Goal: Task Accomplishment & Management: Manage account settings

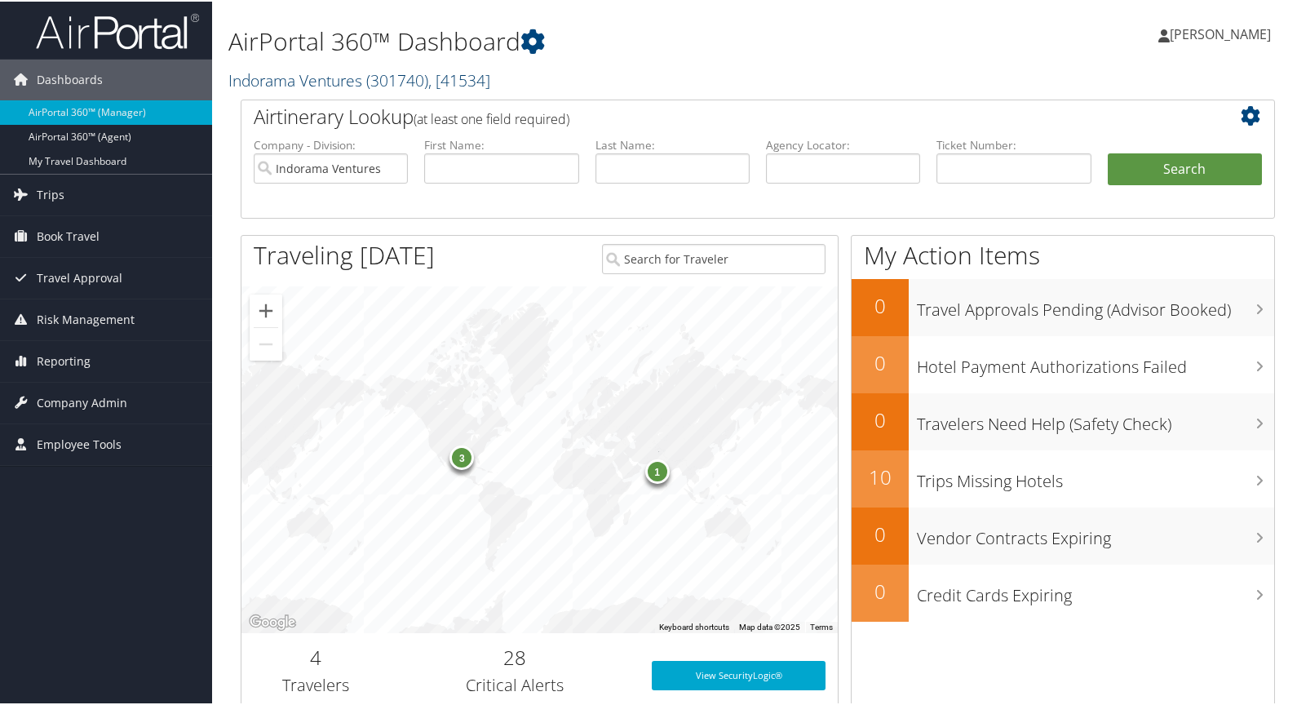
click at [451, 77] on span ", [ 41534 ]" at bounding box center [459, 79] width 62 height 22
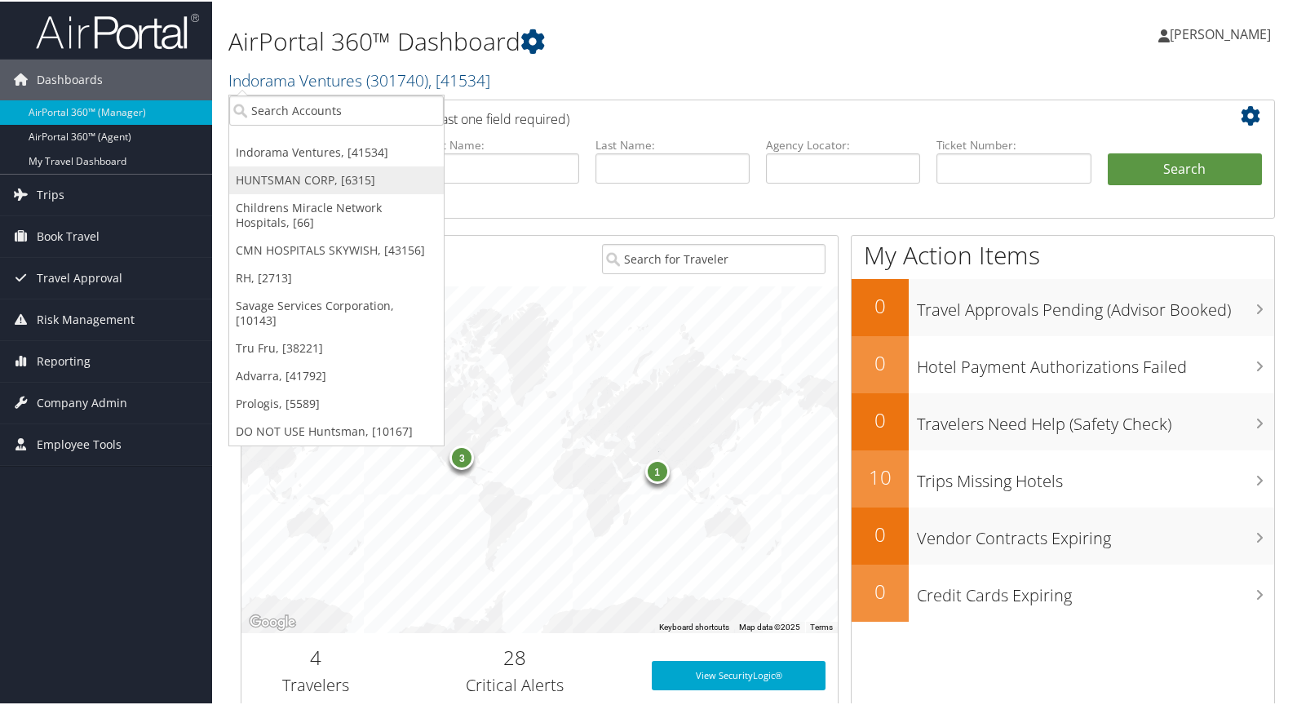
click at [329, 179] on link "HUNTSMAN CORP, [6315]" at bounding box center [336, 179] width 214 height 28
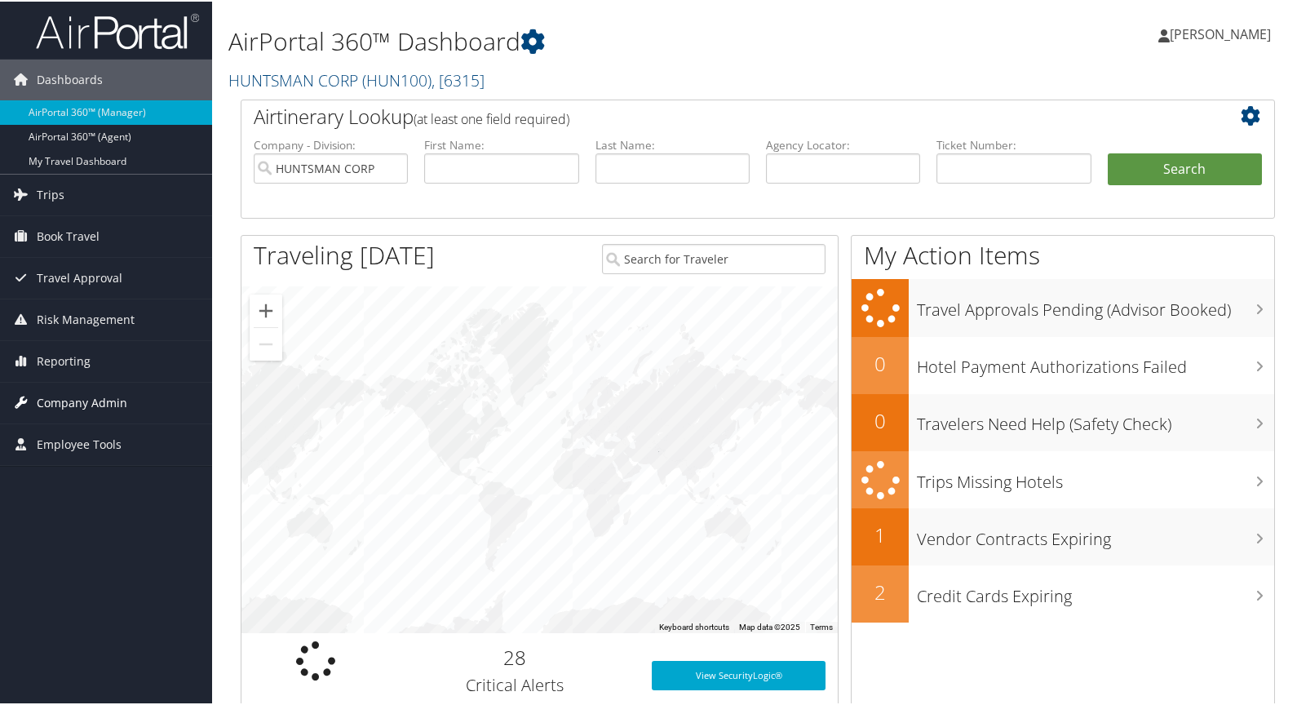
click at [91, 396] on span "Company Admin" at bounding box center [82, 401] width 91 height 41
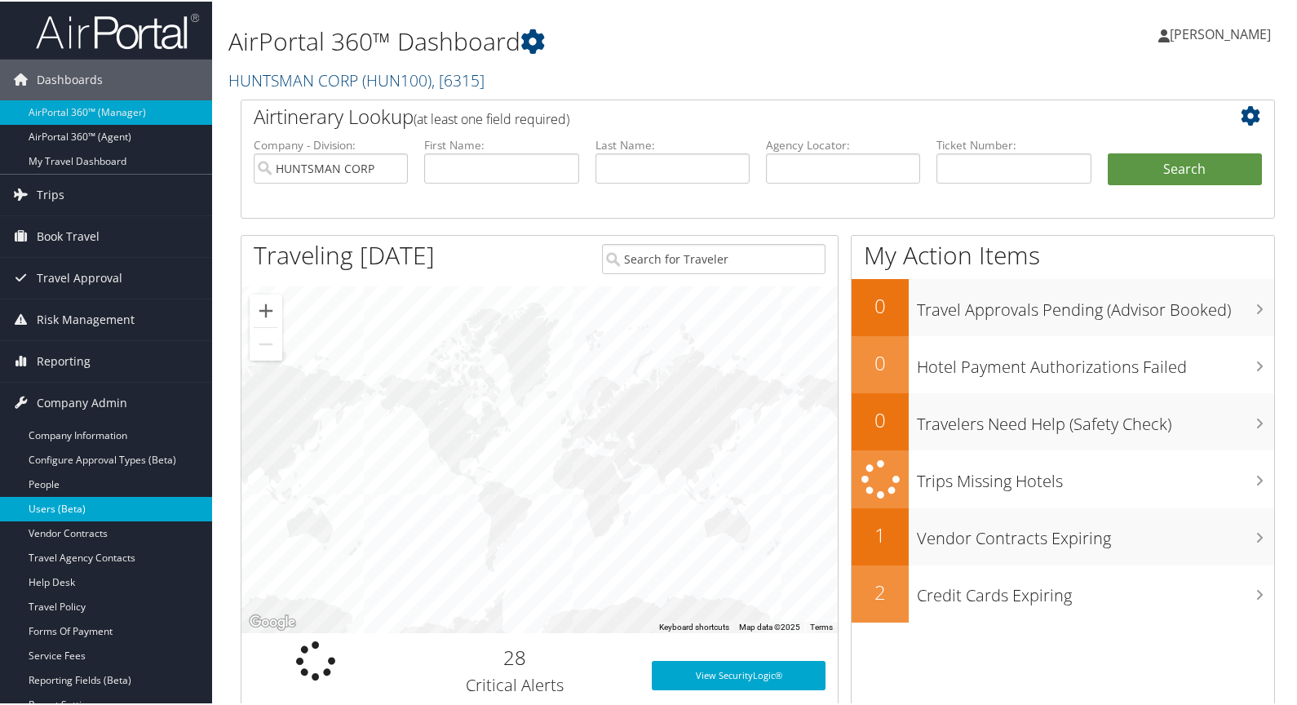
click at [50, 507] on link "Users (Beta)" at bounding box center [106, 507] width 212 height 24
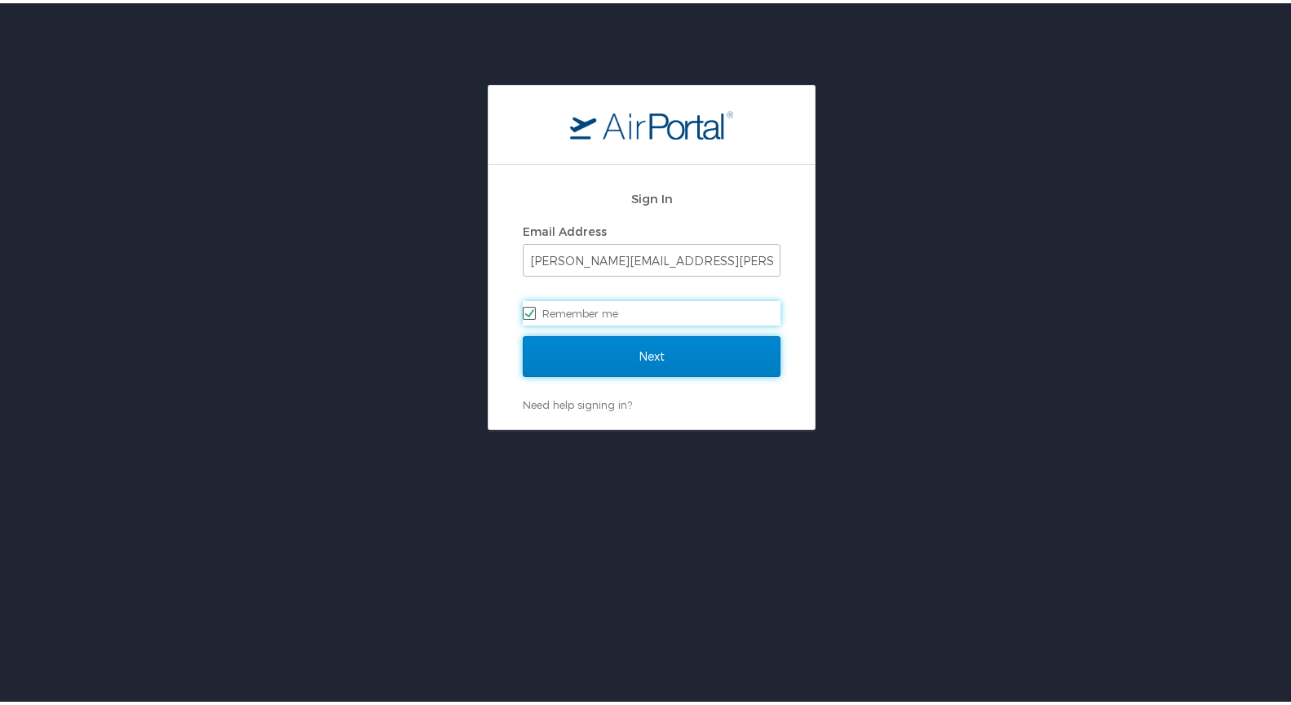
click at [672, 367] on input "Next" at bounding box center [652, 353] width 258 height 41
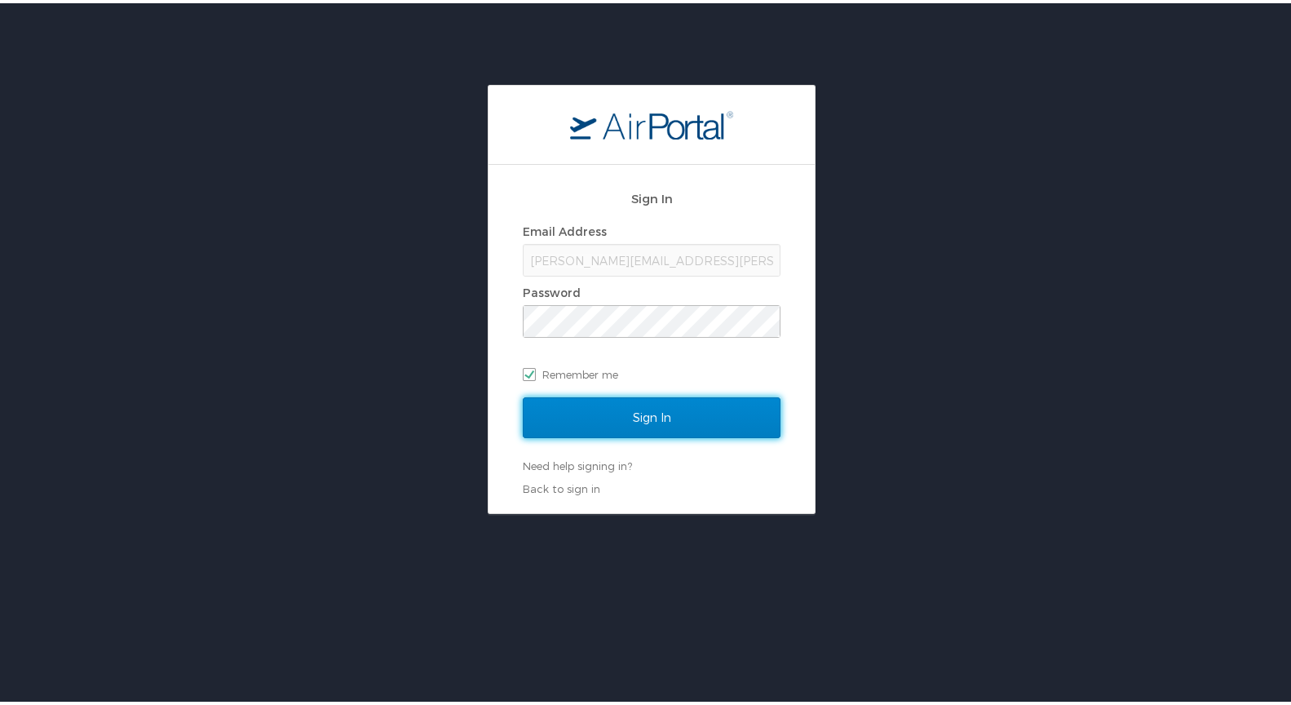
click at [617, 412] on input "Sign In" at bounding box center [652, 414] width 258 height 41
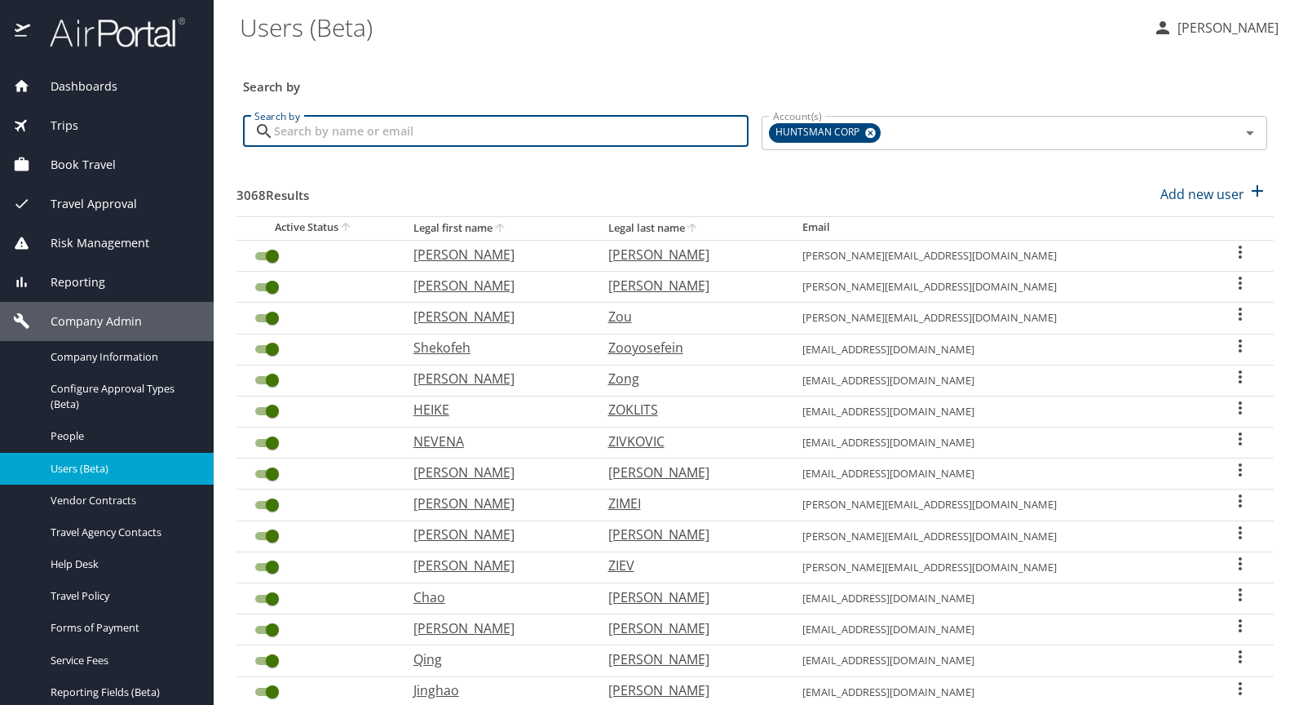
click at [396, 129] on input "Search by" at bounding box center [511, 131] width 475 height 31
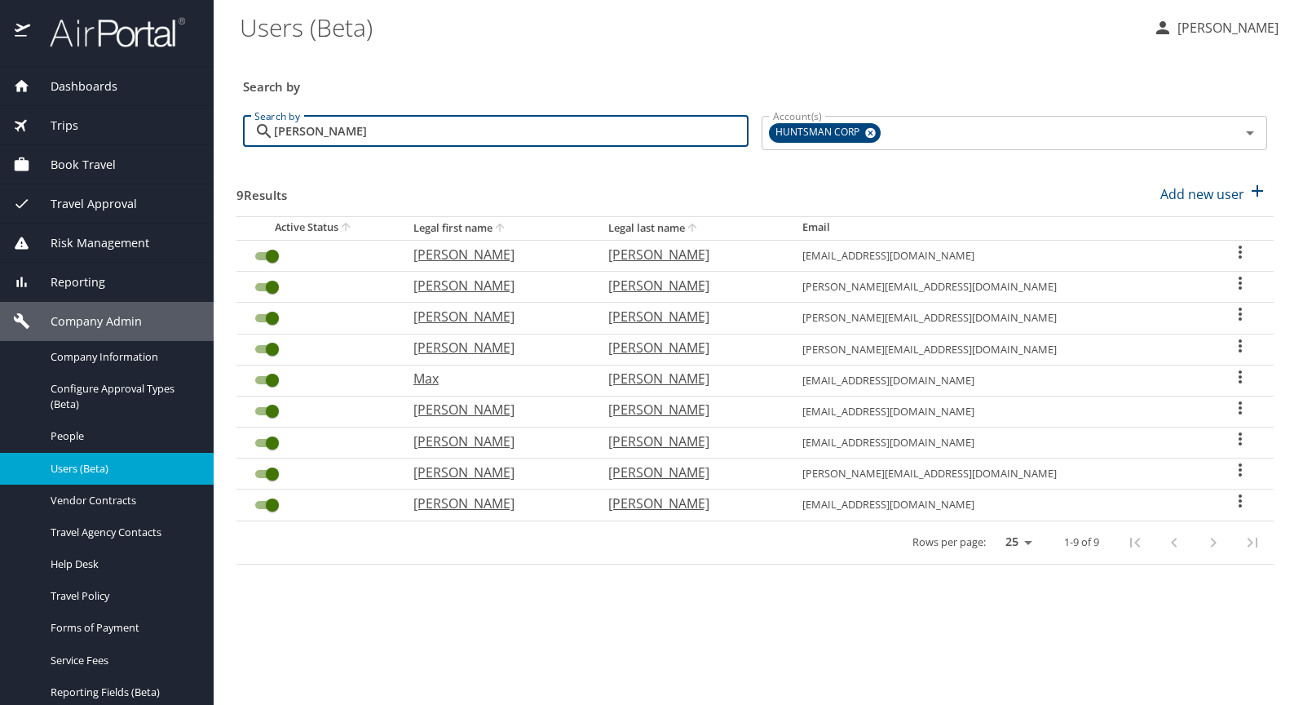
type input "[PERSON_NAME]"
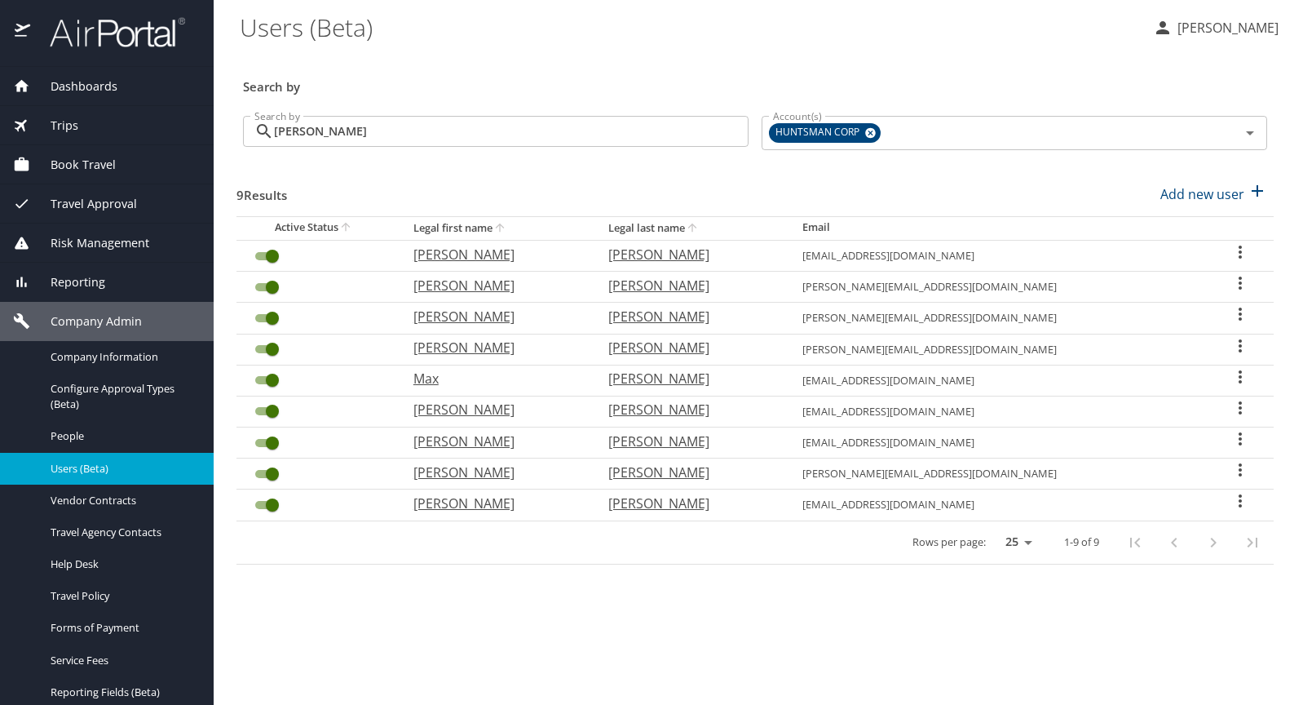
click at [1235, 411] on icon "User Search Table" at bounding box center [1241, 408] width 20 height 20
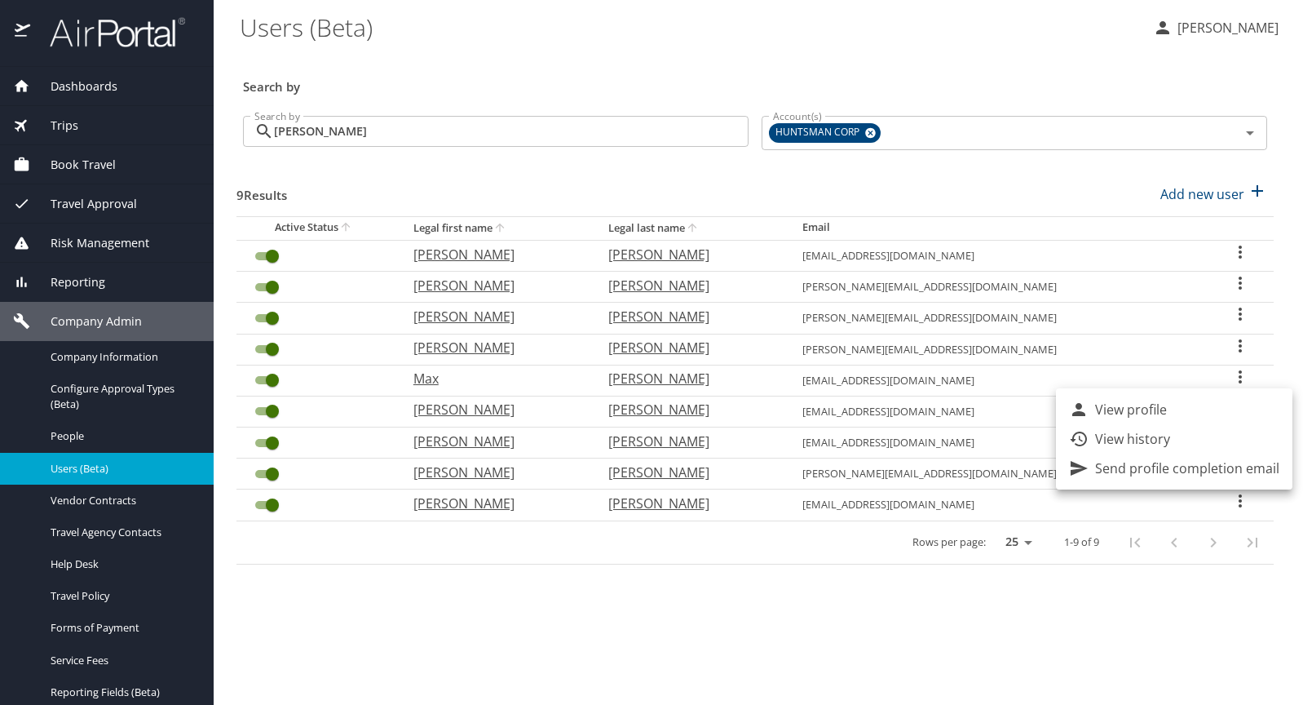
click at [1153, 413] on p "View profile" at bounding box center [1131, 410] width 72 height 20
select select "US"
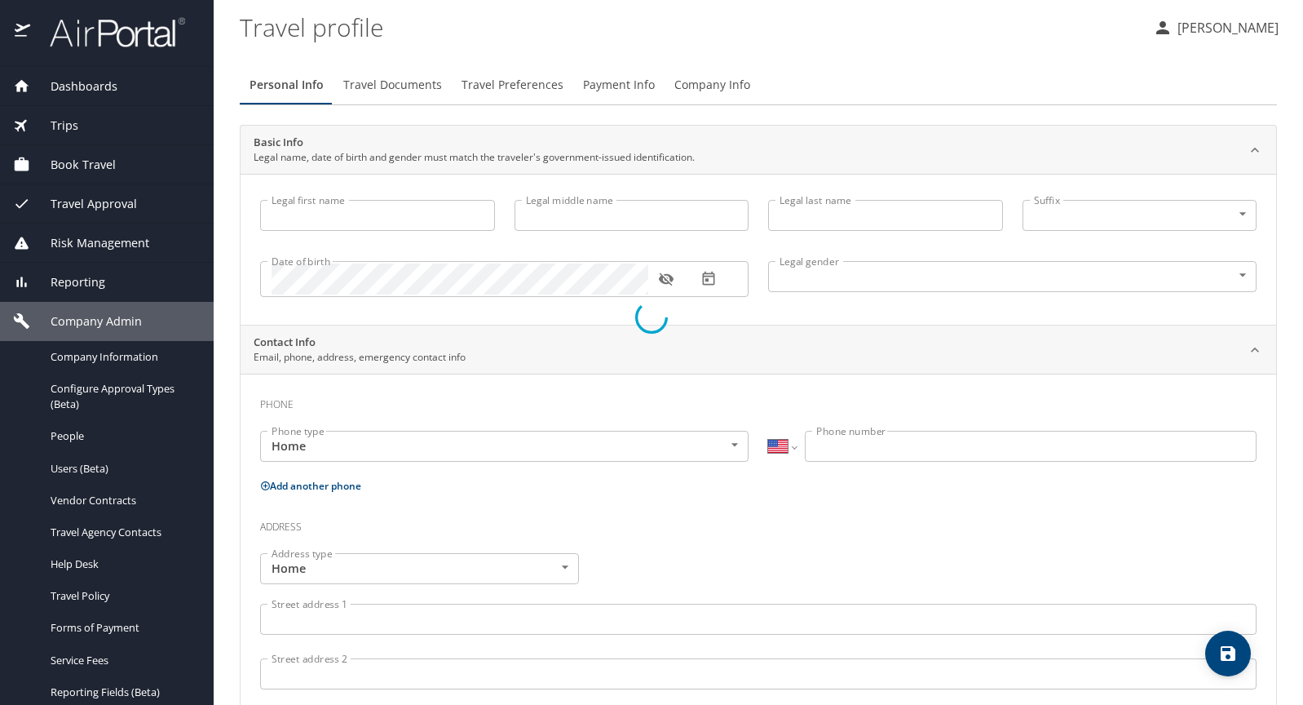
type input "[PERSON_NAME]"
type input "Jr"
type input "[DEMOGRAPHIC_DATA]"
type input "[PERSON_NAME]"
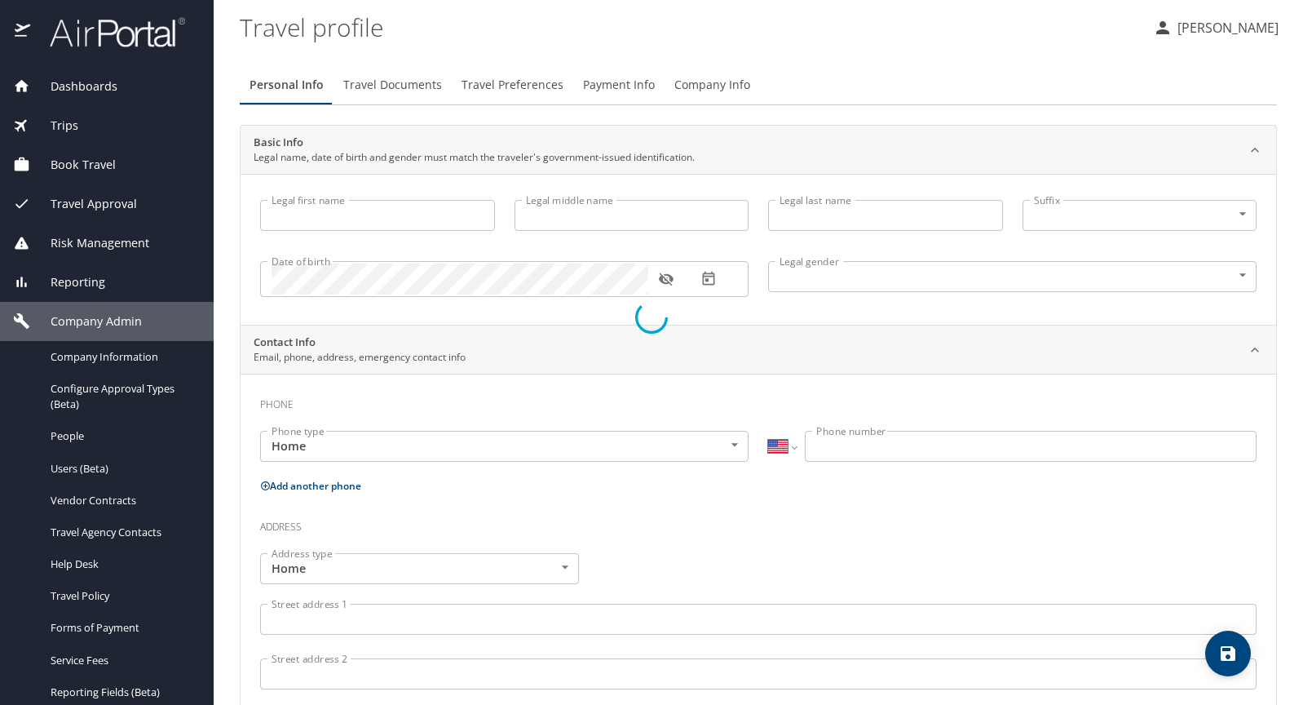
type input "[PERSON_NAME]"
type input "[PHONE_NUMBER]"
select select "US"
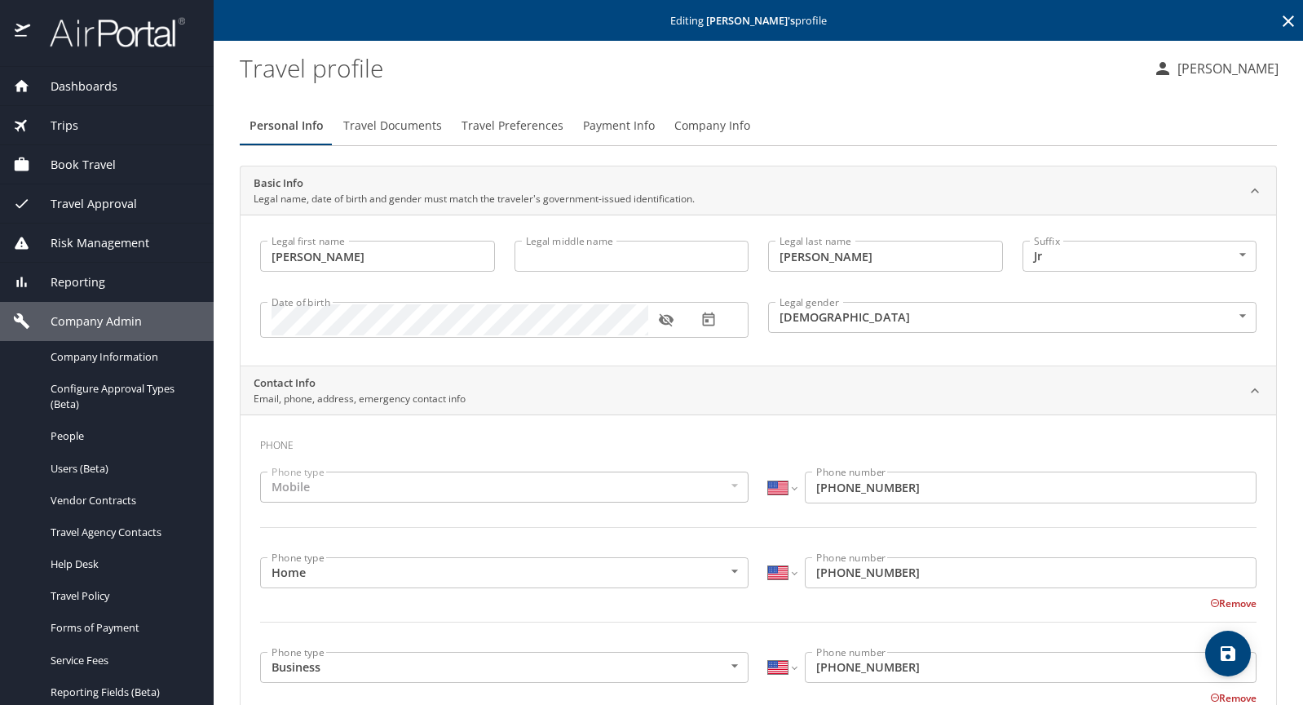
click at [603, 126] on span "Payment Info" at bounding box center [619, 126] width 72 height 20
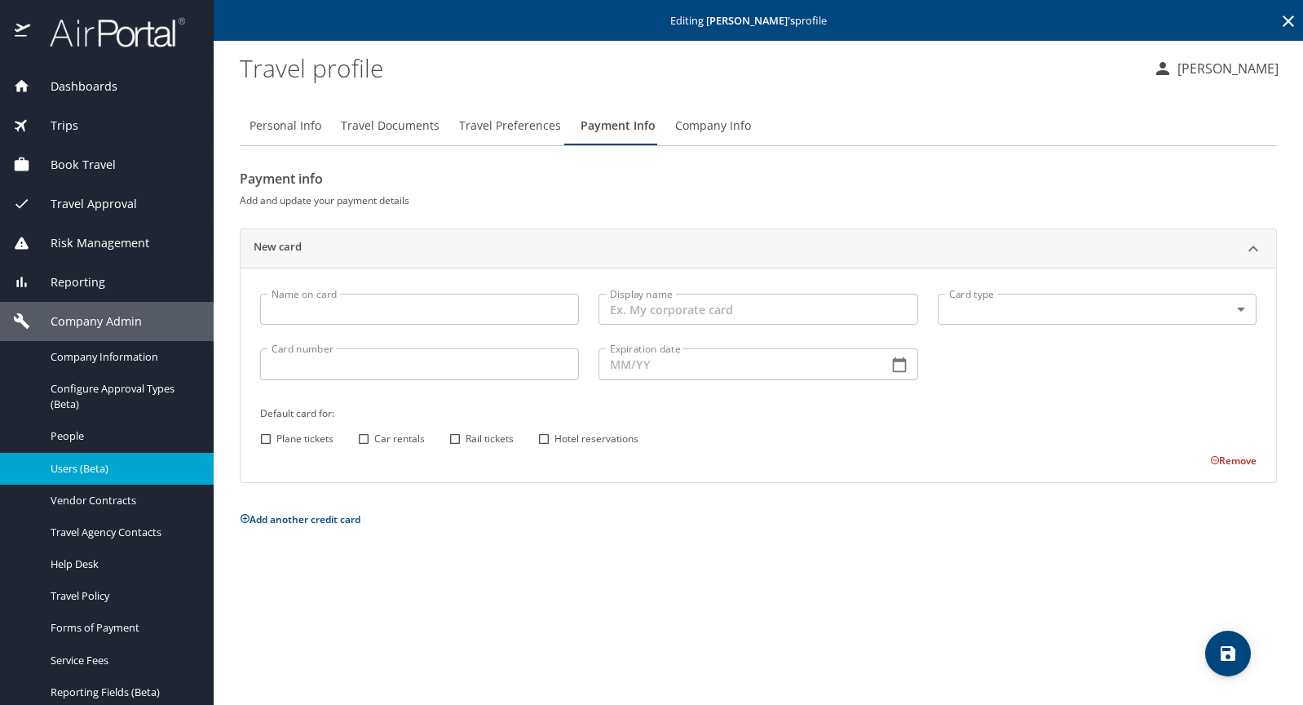
click at [86, 462] on span "Users (Beta)" at bounding box center [123, 468] width 144 height 15
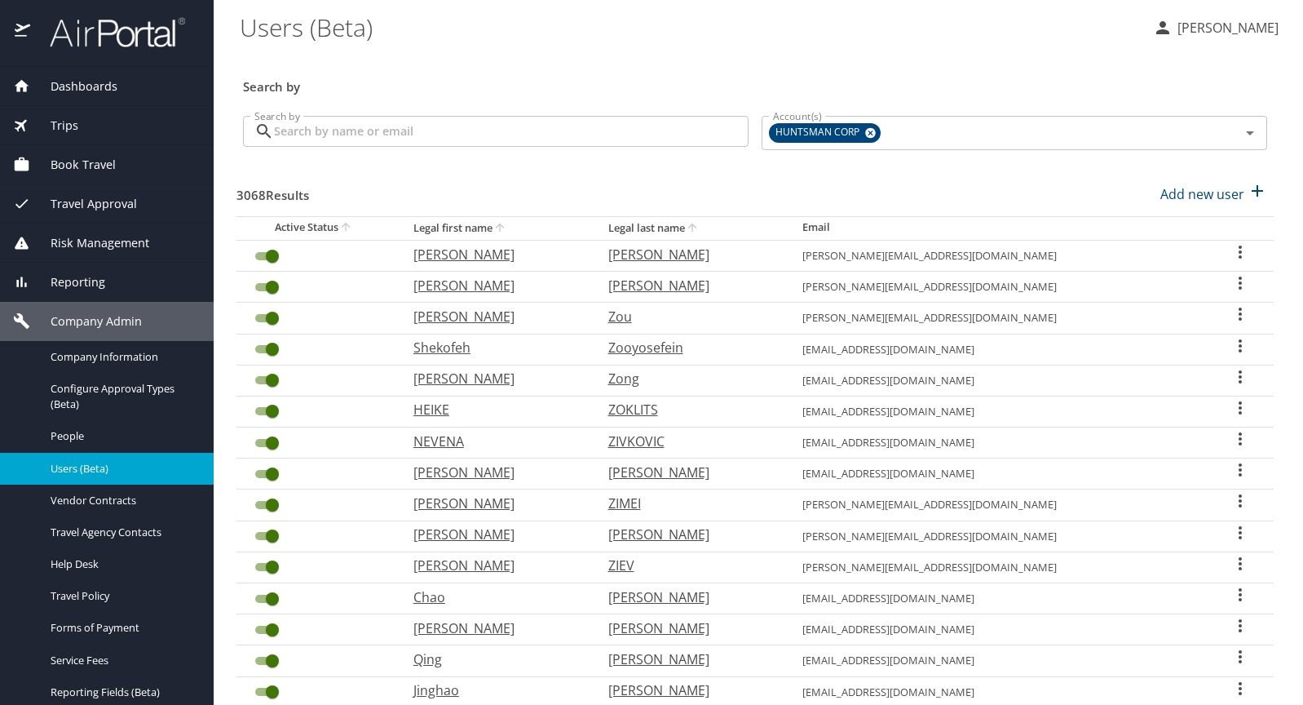
click at [373, 137] on input "Search by" at bounding box center [511, 131] width 475 height 31
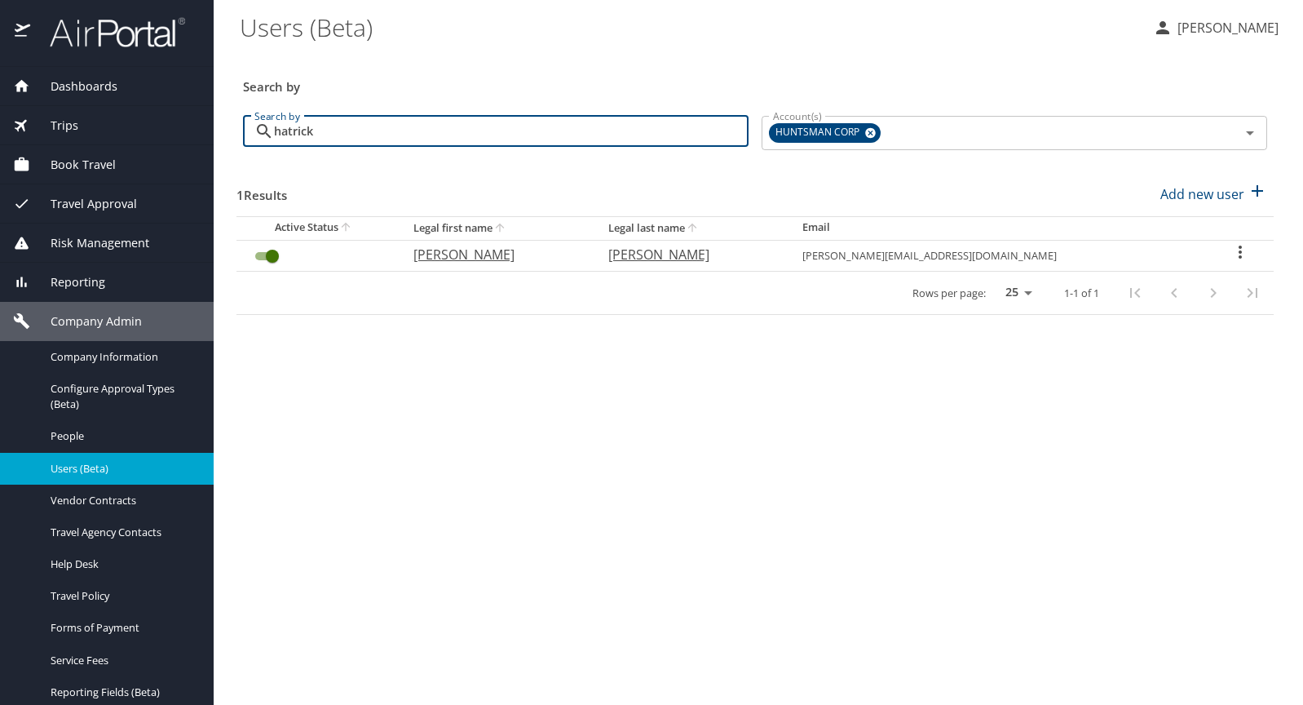
type input "hatrick"
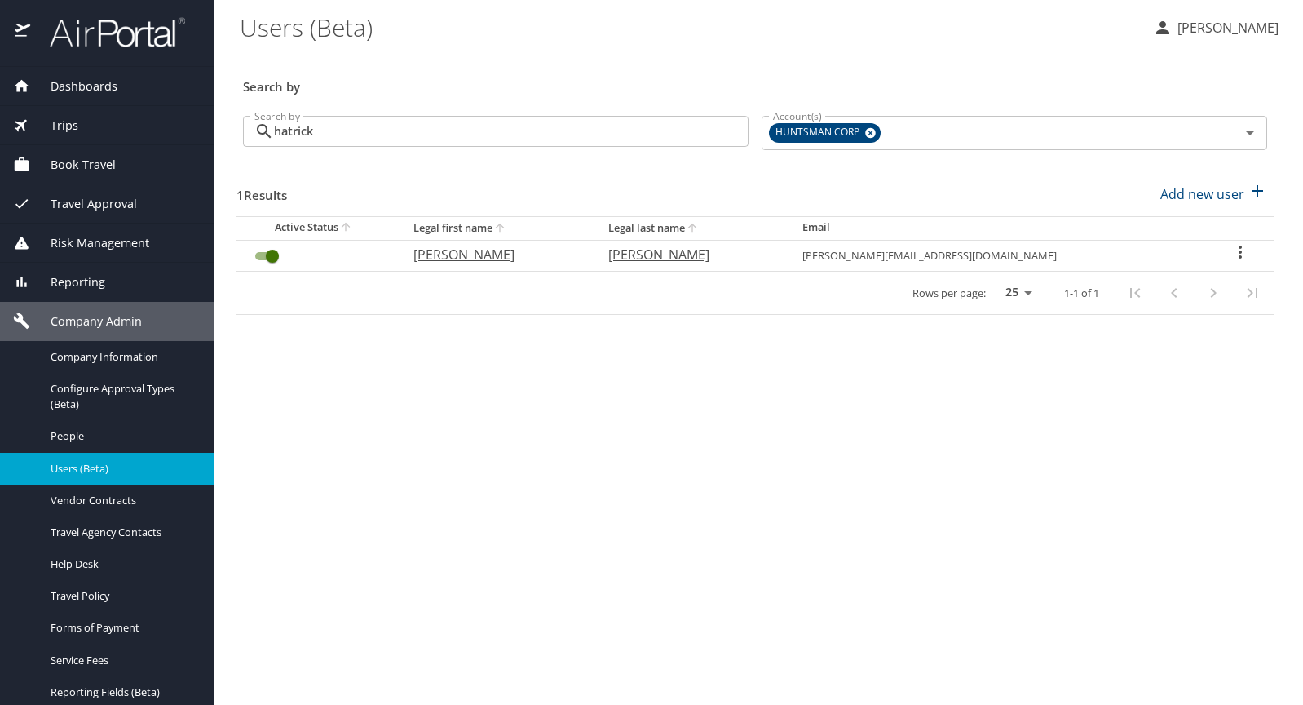
click at [1237, 250] on icon "User Search Table" at bounding box center [1241, 252] width 20 height 20
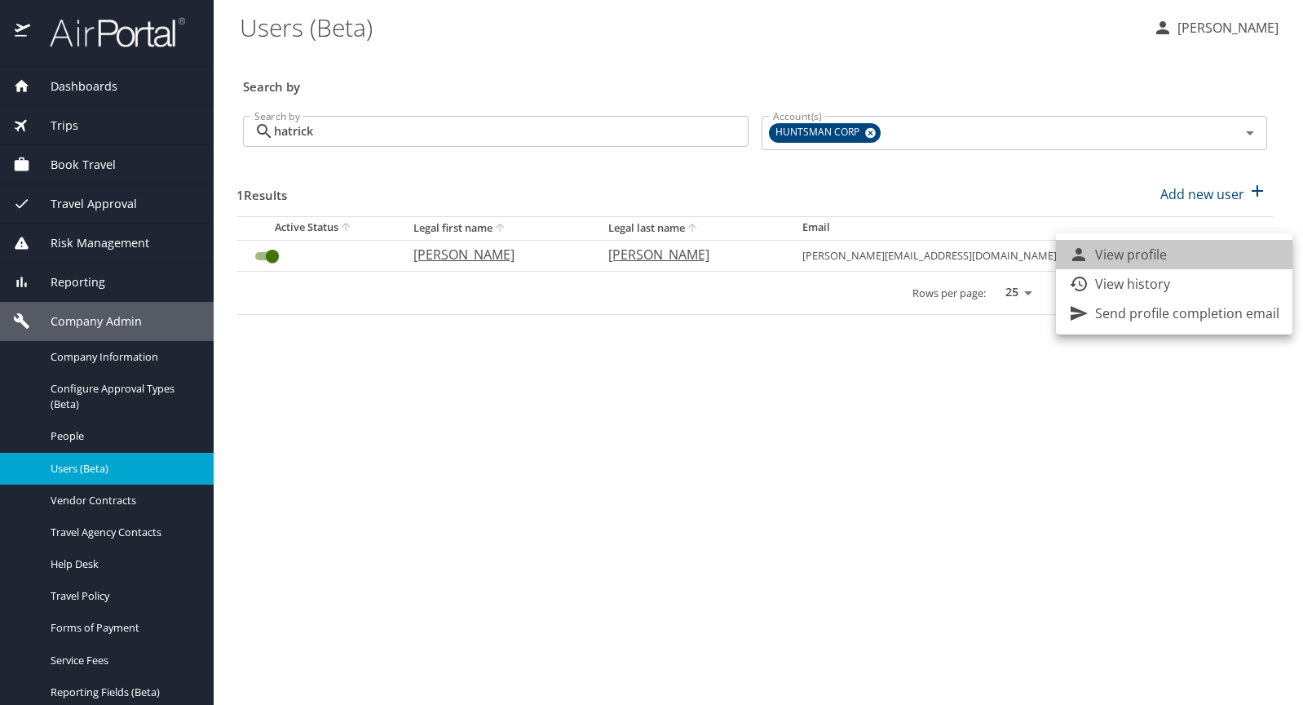
click at [1179, 259] on li "View profile" at bounding box center [1174, 254] width 236 height 29
select select "US"
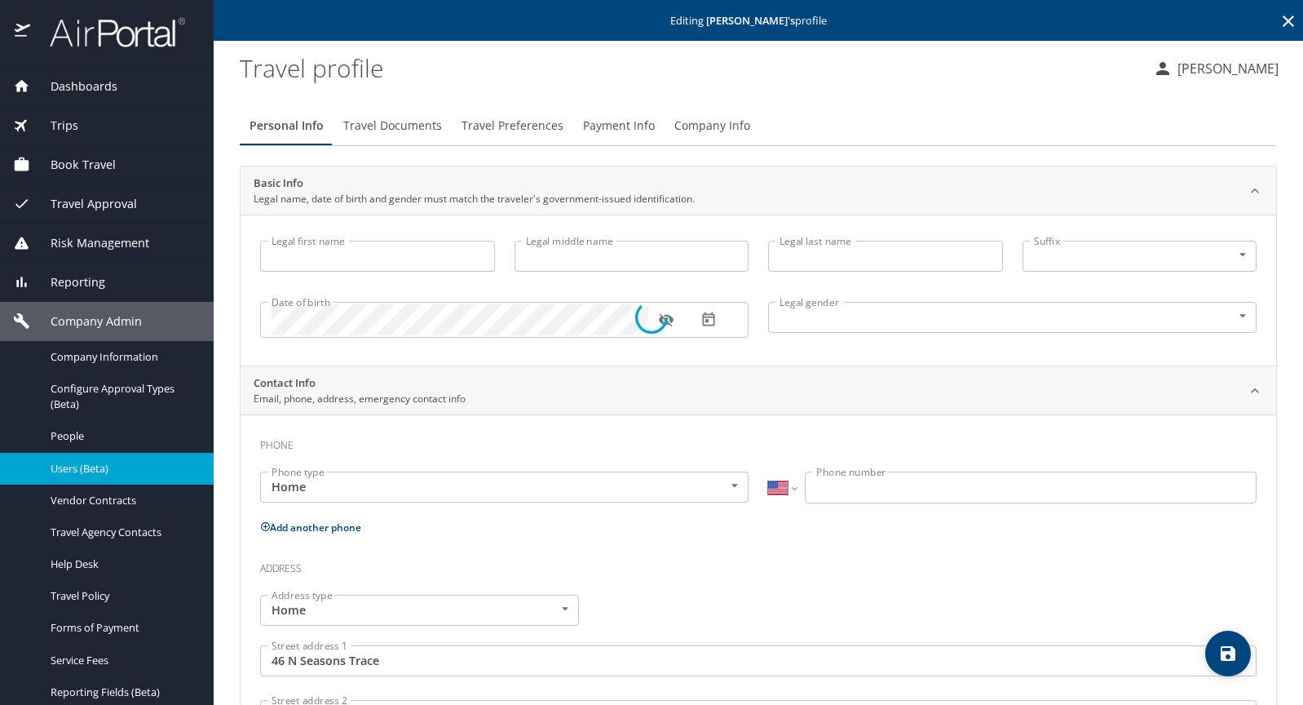
type input "[PERSON_NAME]"
type input "[DEMOGRAPHIC_DATA]"
type input "Isobelle"
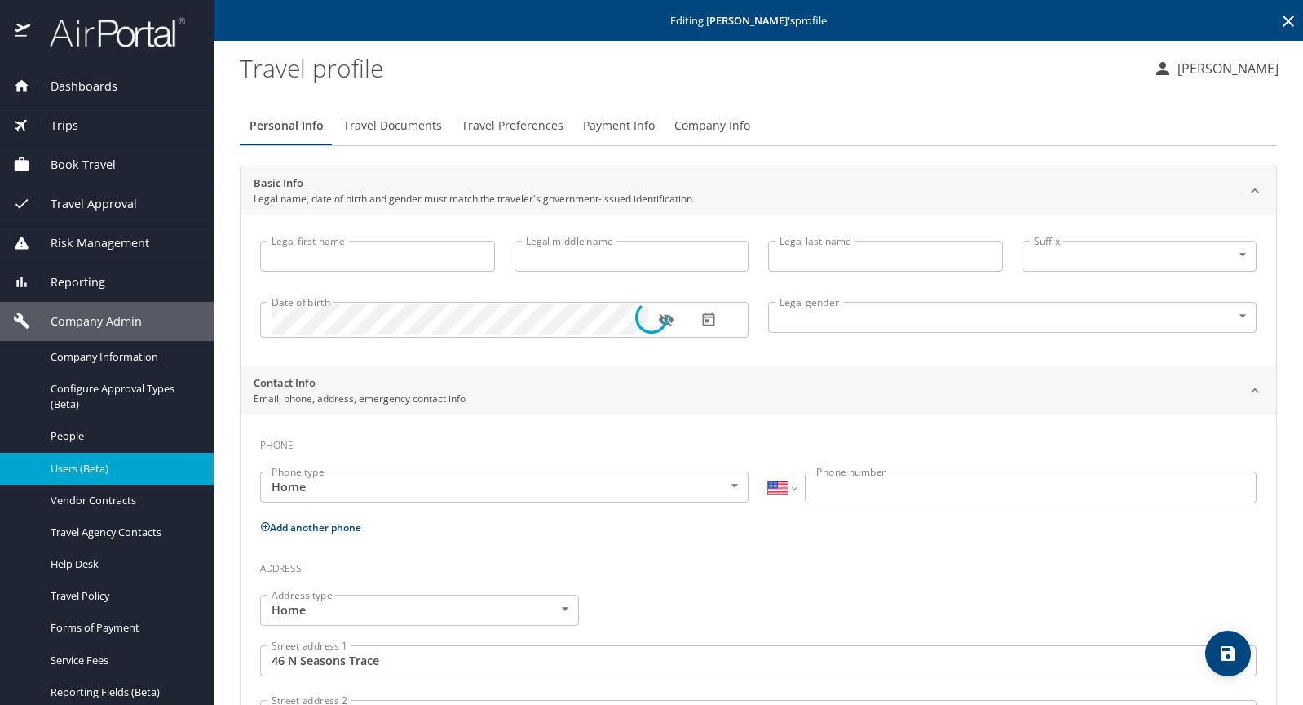
type input "[PERSON_NAME]"
type input "[PHONE_NUMBER]"
type input "[GEOGRAPHIC_DATA]"
type input "[US_STATE]"
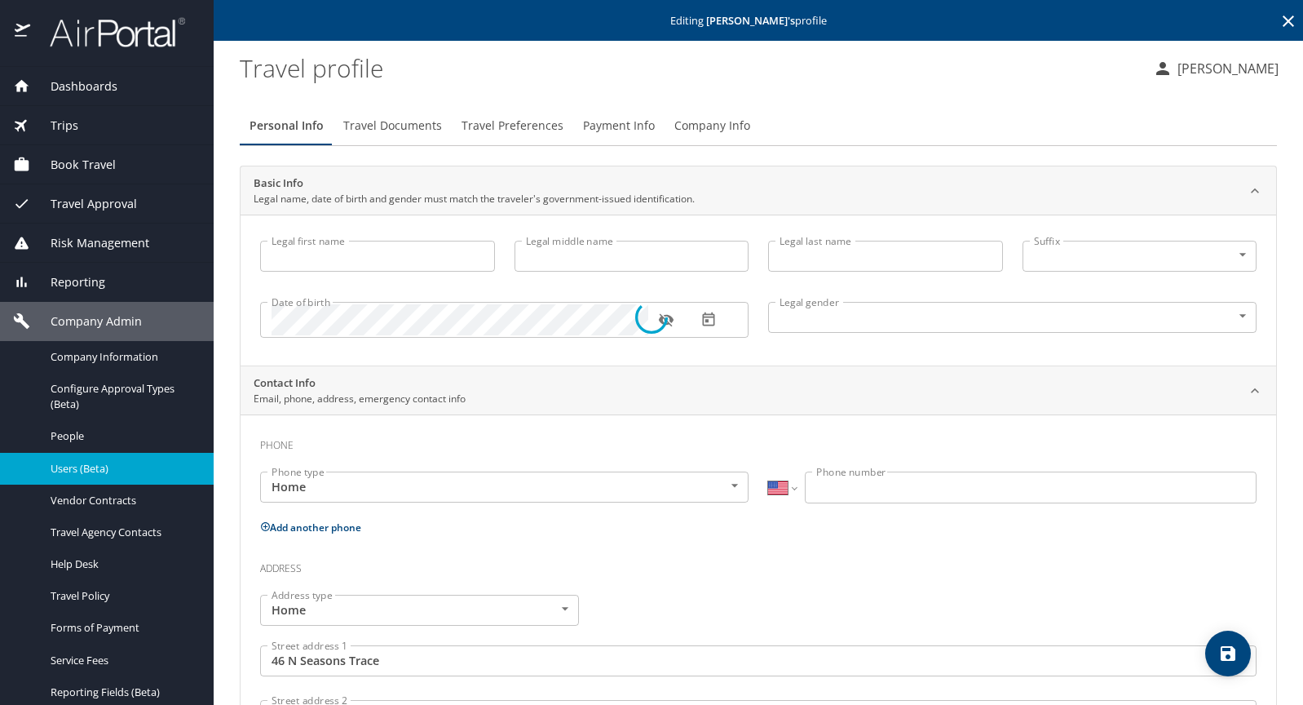
type input "[GEOGRAPHIC_DATA]"
type input "[US_STATE]"
select select "US"
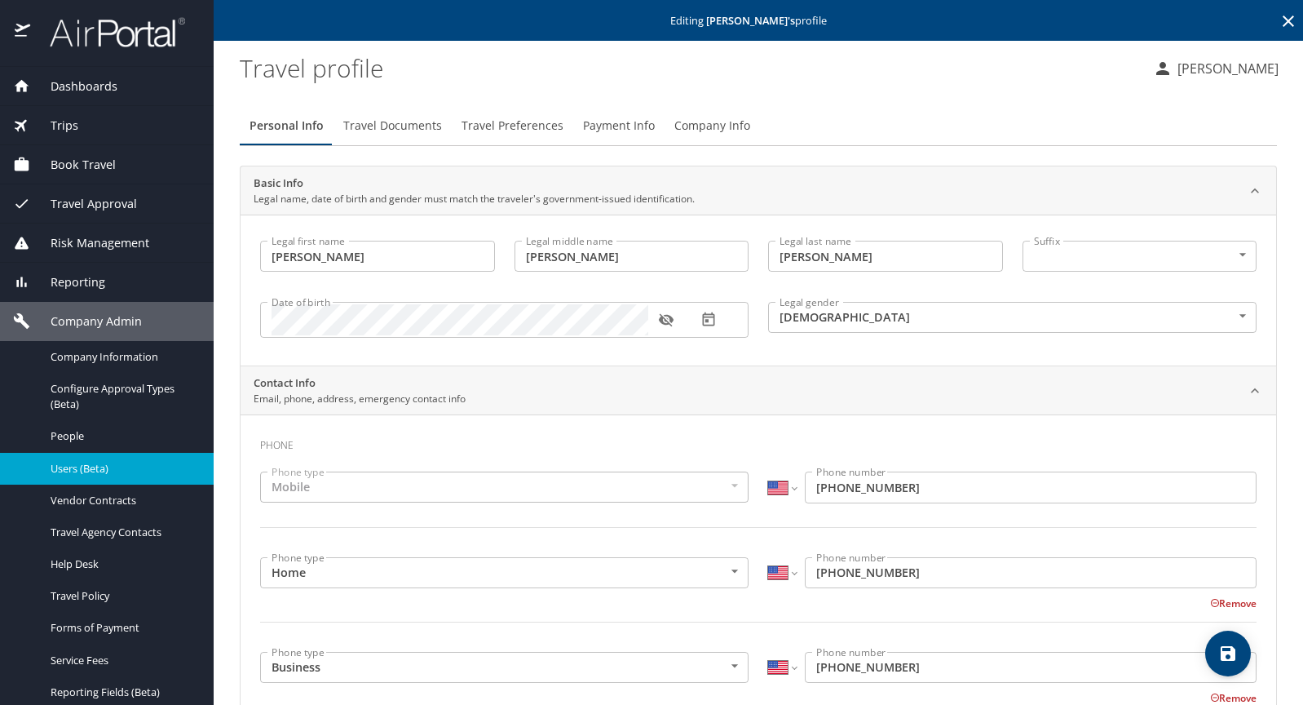
click at [637, 124] on span "Payment Info" at bounding box center [619, 126] width 72 height 20
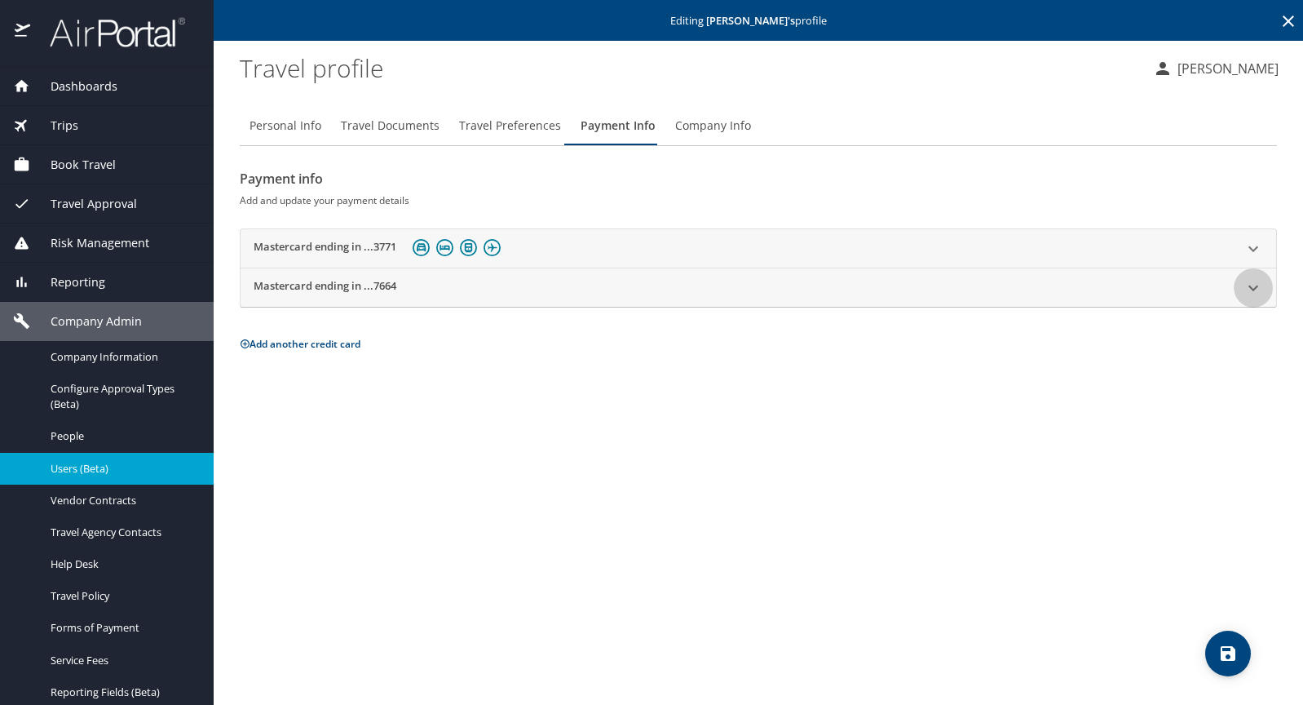
click at [1256, 289] on icon at bounding box center [1254, 288] width 20 height 20
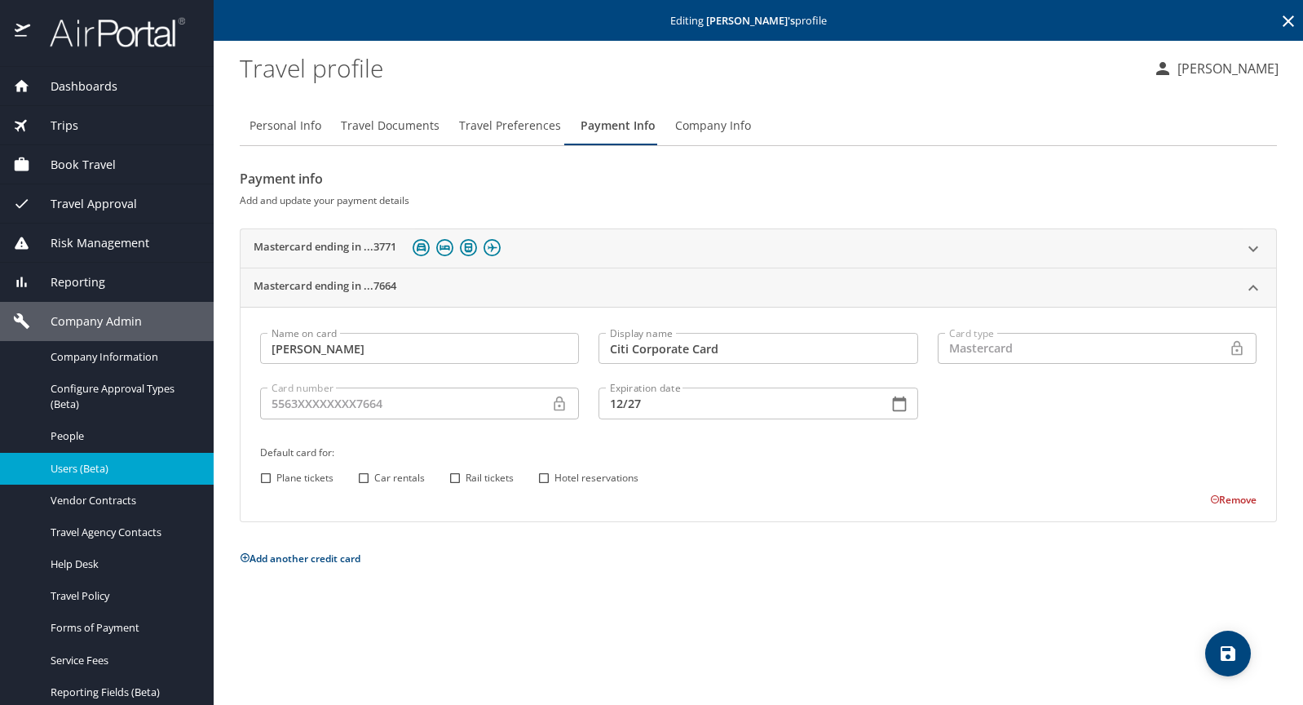
click at [1231, 502] on button "Remove" at bounding box center [1233, 500] width 46 height 14
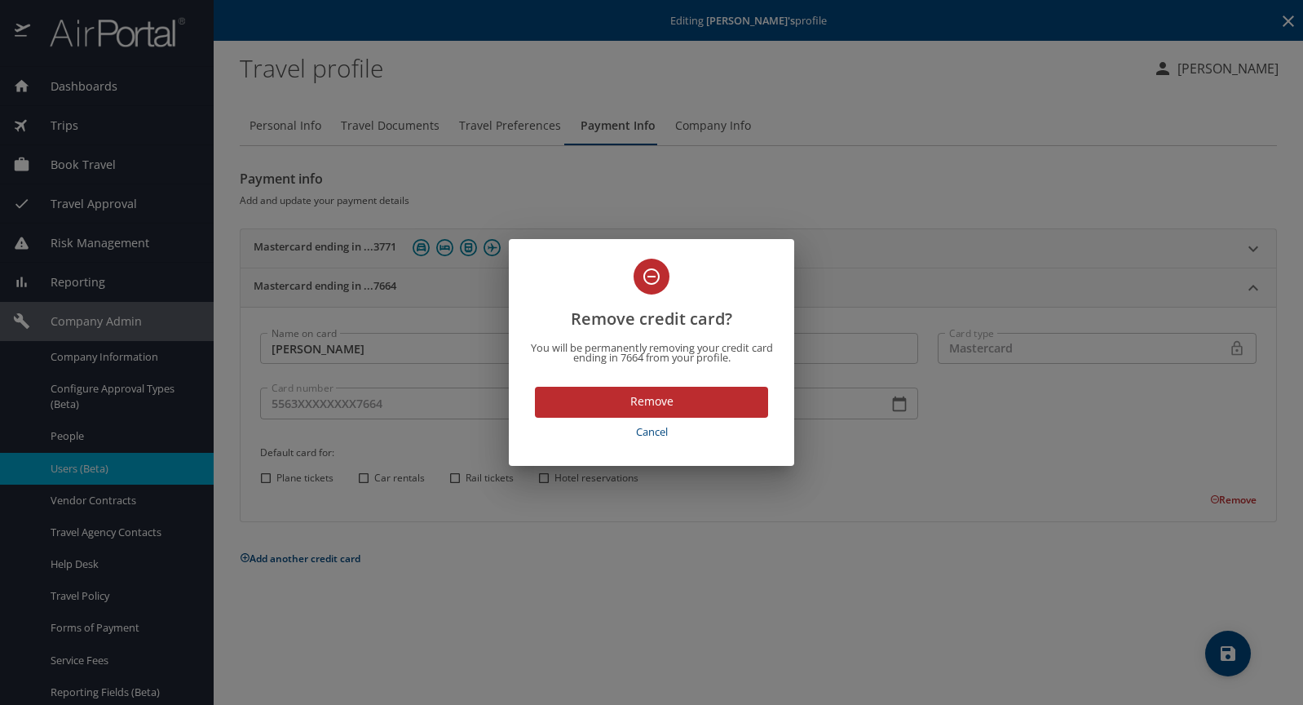
click at [691, 401] on span "Remove" at bounding box center [651, 401] width 207 height 20
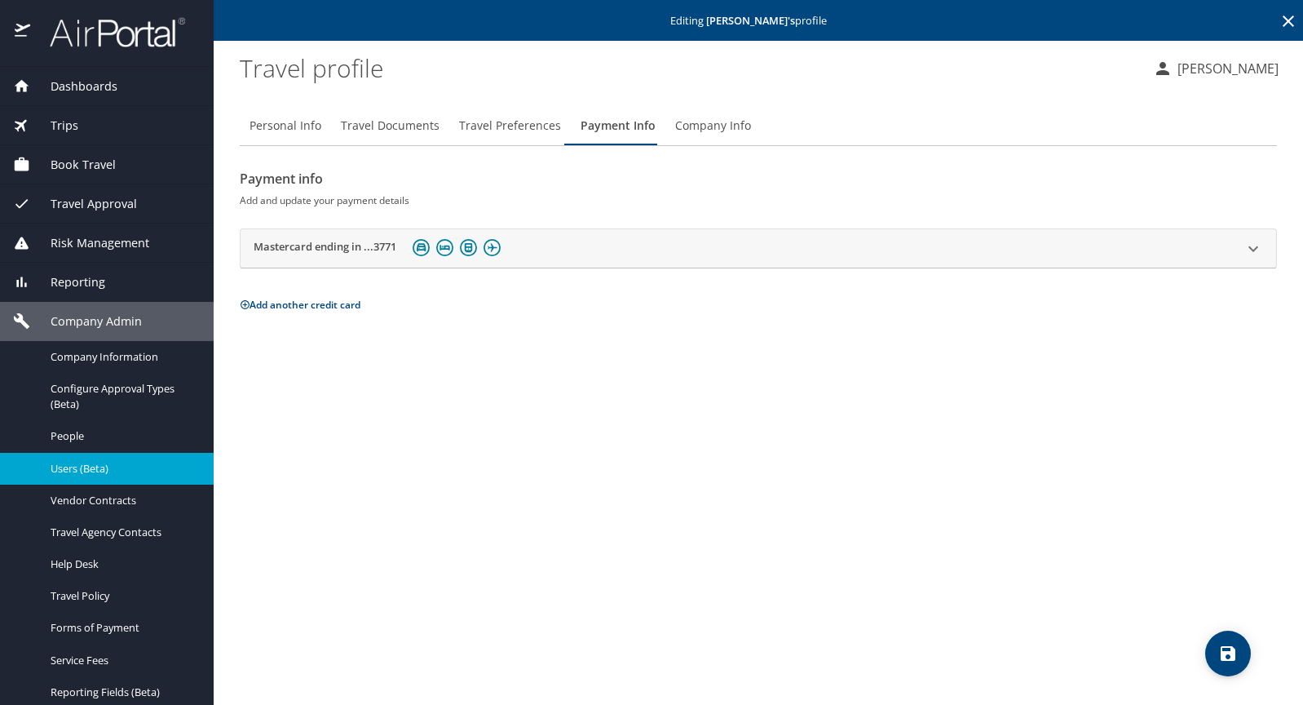
click at [1231, 646] on icon "save" at bounding box center [1228, 653] width 20 height 20
drag, startPoint x: 93, startPoint y: 92, endPoint x: 244, endPoint y: 6, distance: 173.9
click at [93, 92] on span "Dashboards" at bounding box center [73, 86] width 87 height 18
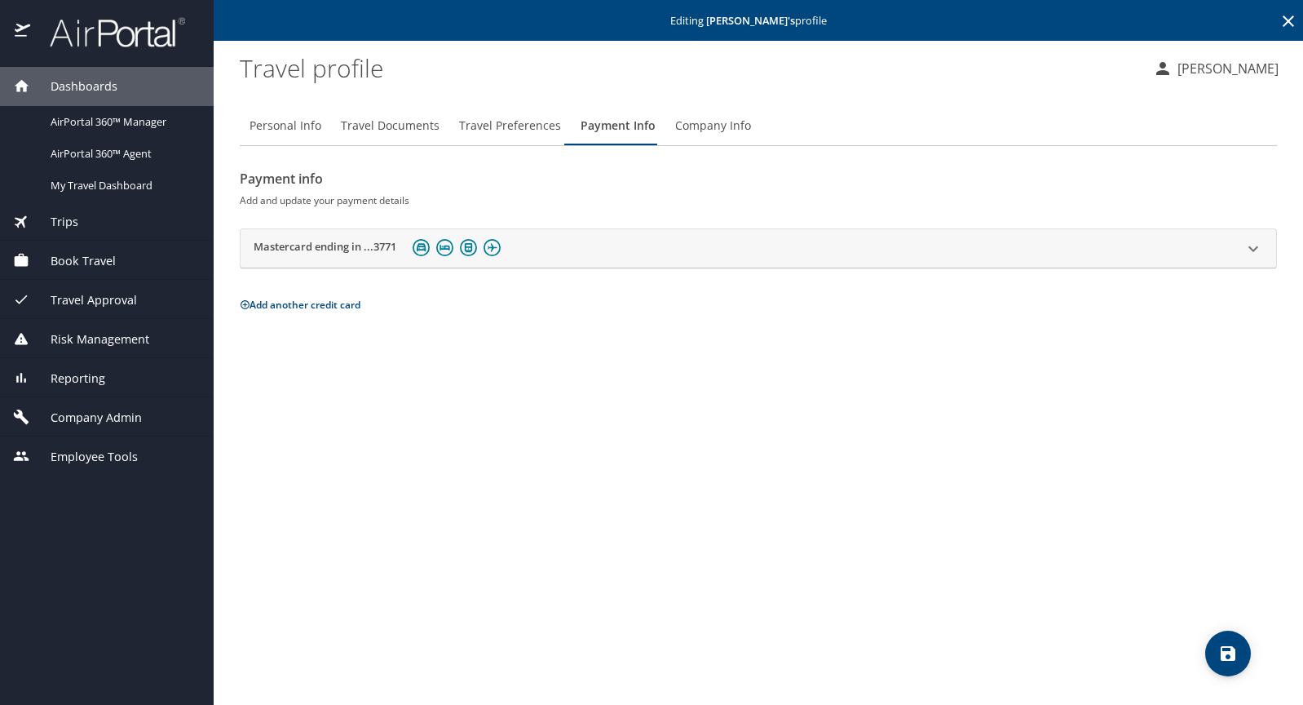
click at [83, 378] on span "Reporting" at bounding box center [67, 378] width 75 height 18
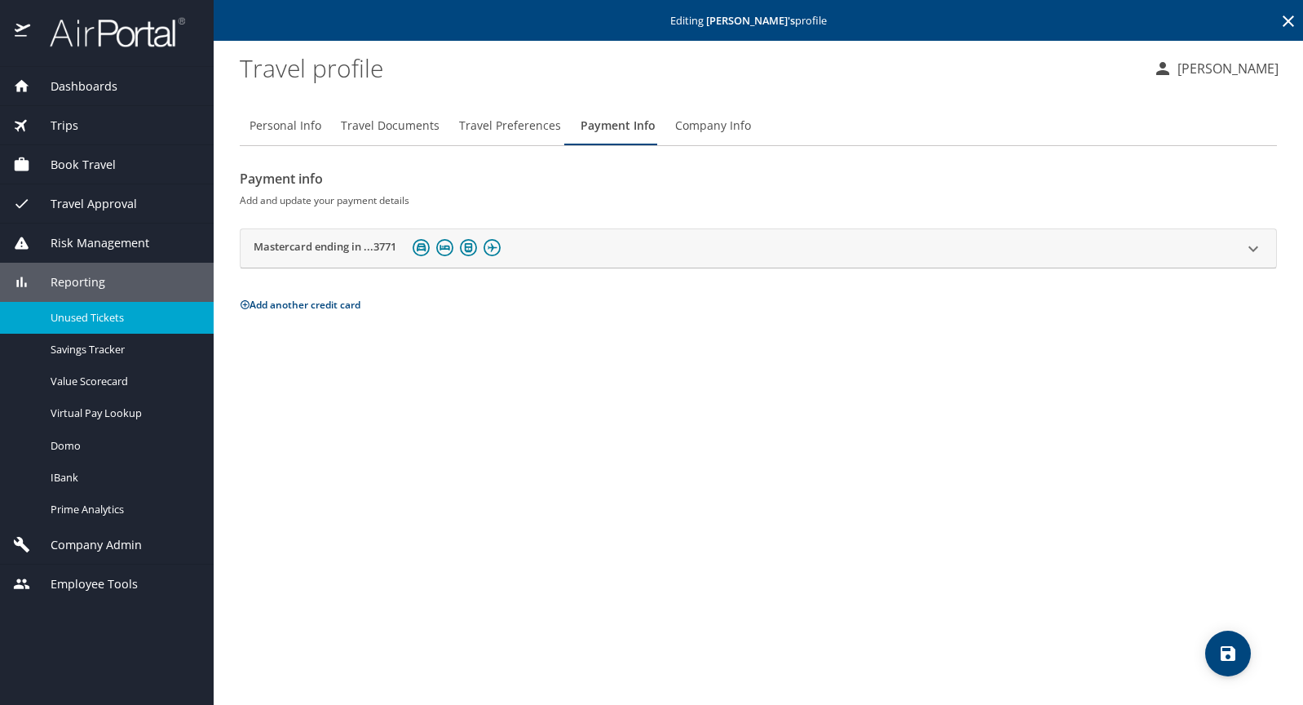
click at [103, 319] on span "Unused Tickets" at bounding box center [123, 317] width 144 height 15
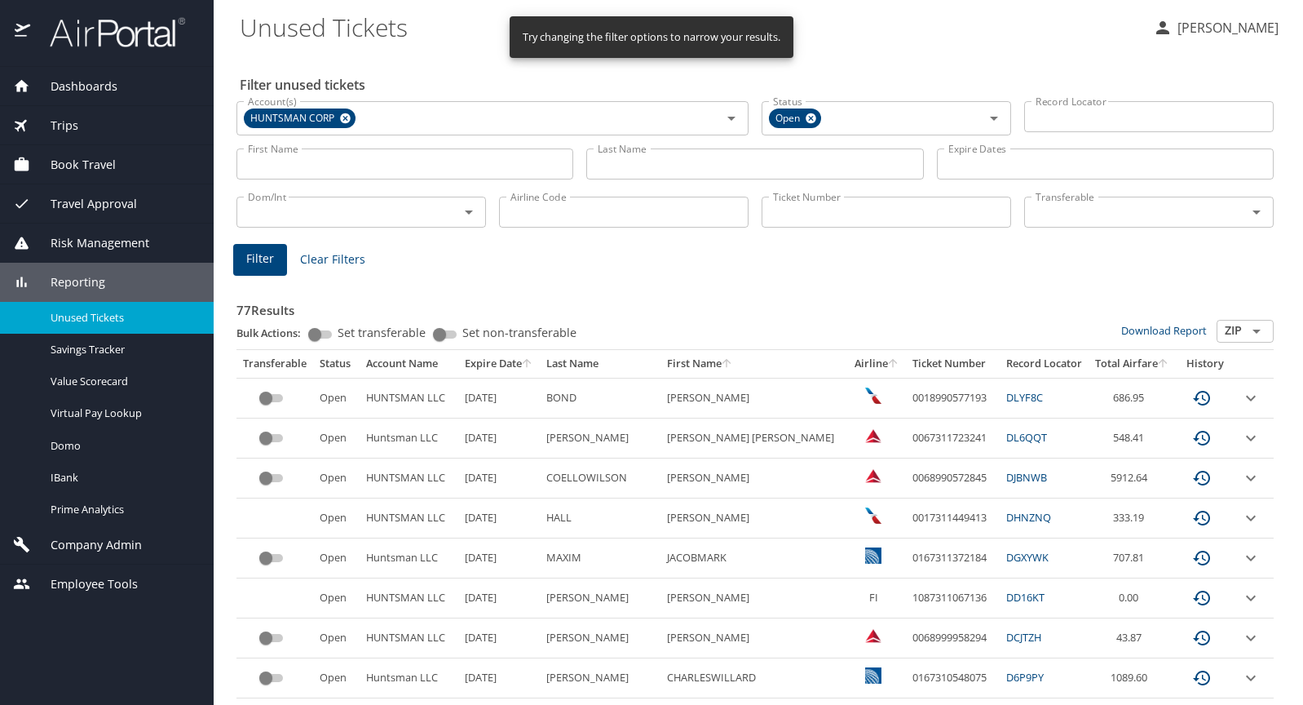
click at [90, 547] on span "Company Admin" at bounding box center [86, 545] width 112 height 18
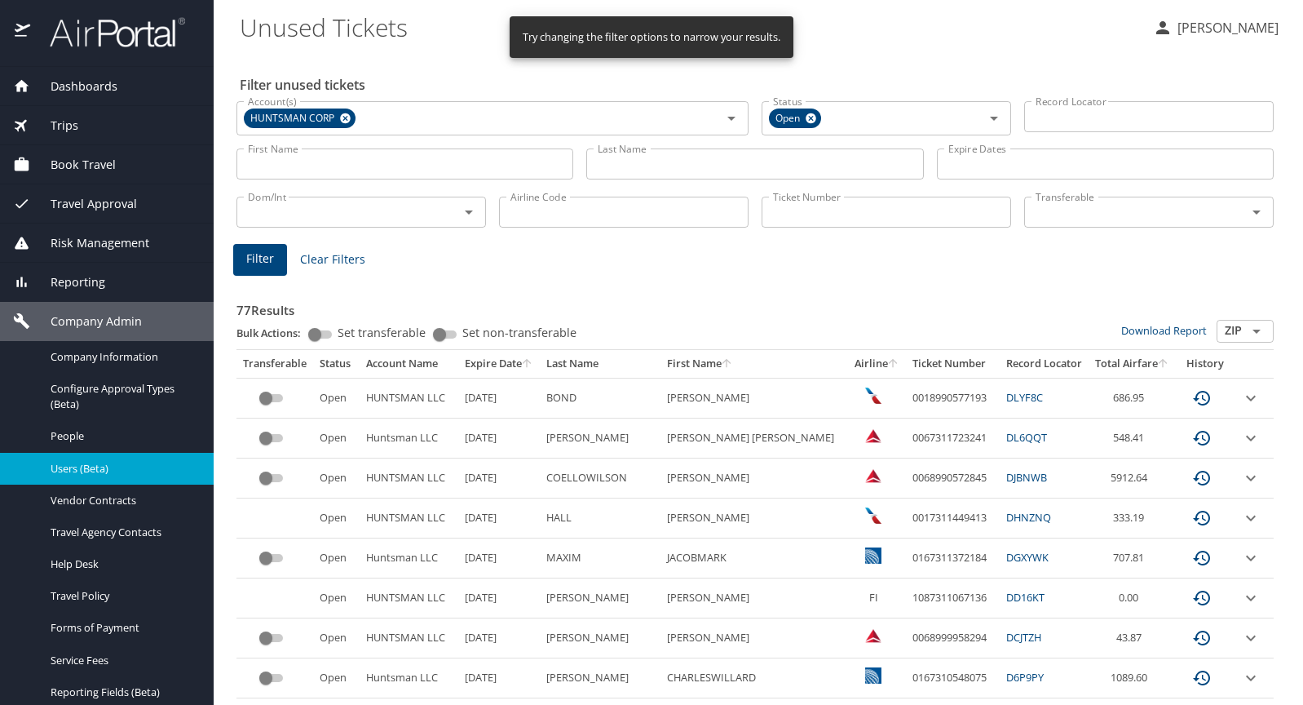
click at [82, 468] on span "Users (Beta)" at bounding box center [123, 468] width 144 height 15
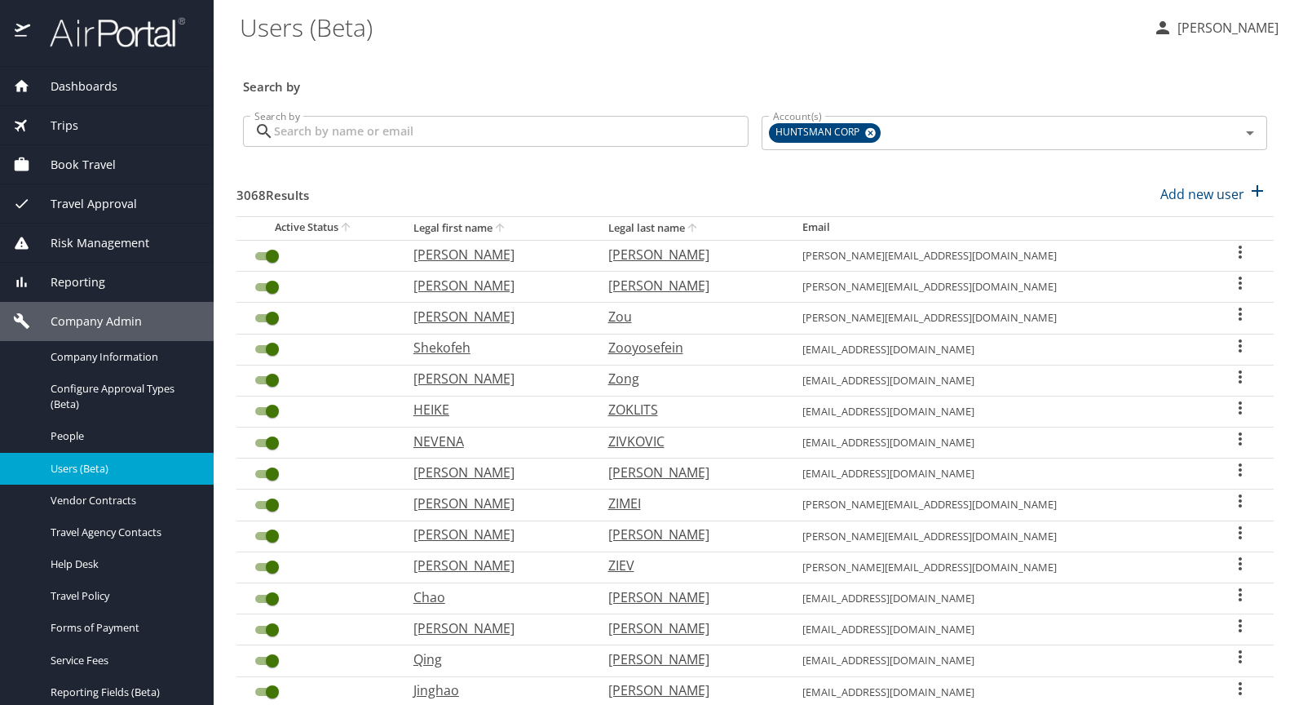
click at [358, 137] on input "Search by" at bounding box center [511, 131] width 475 height 31
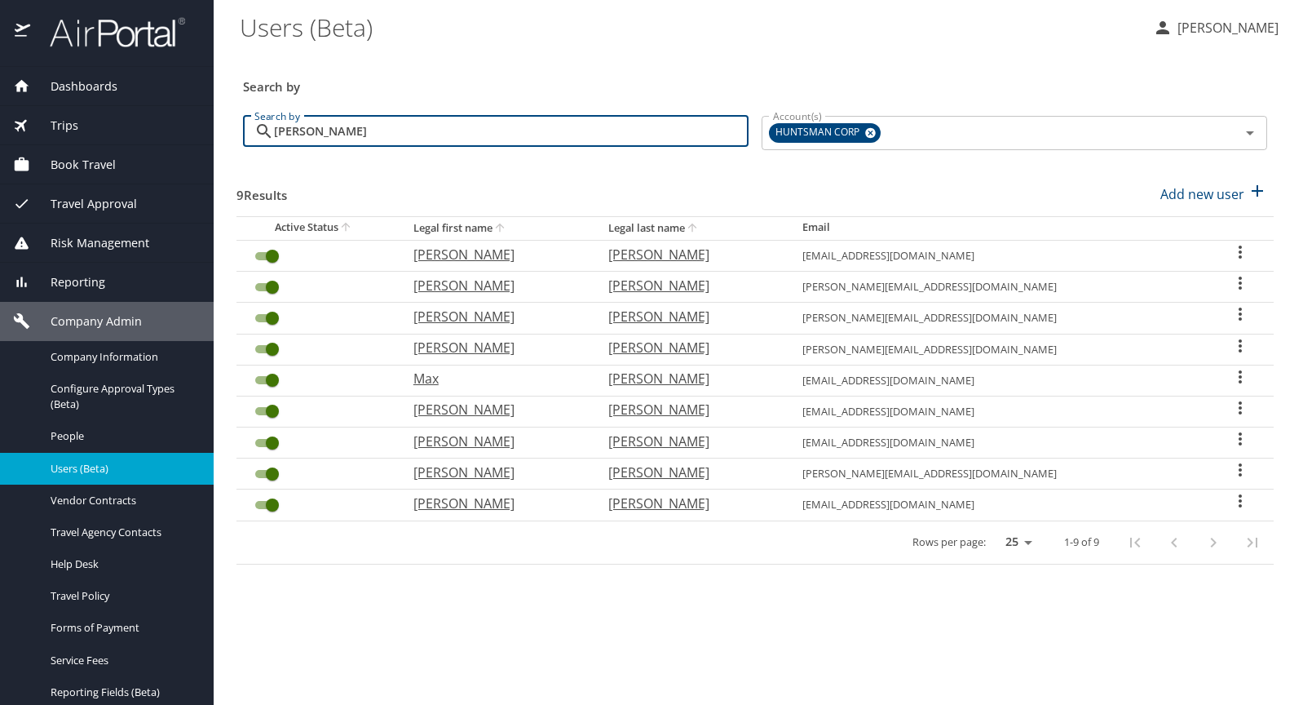
type input "[PERSON_NAME]"
click at [1239, 409] on icon "User Search Table" at bounding box center [1241, 408] width 20 height 20
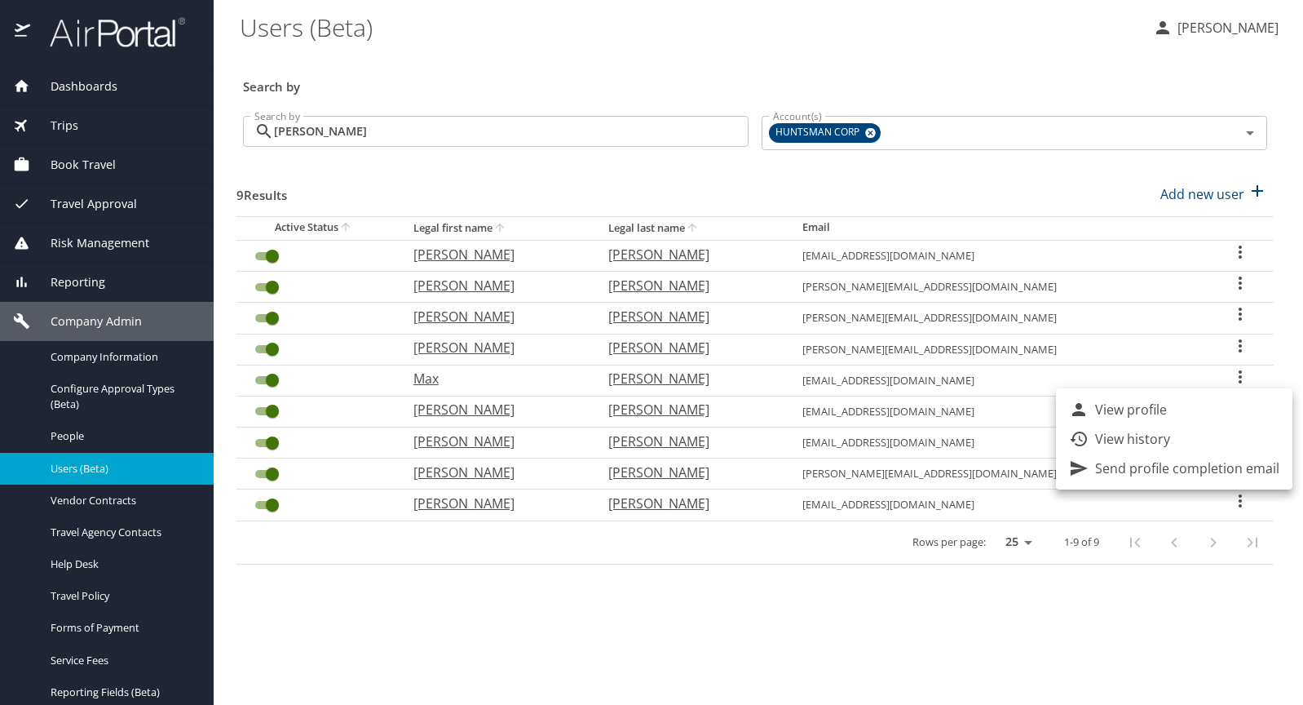
click at [1146, 409] on p "View profile" at bounding box center [1131, 410] width 72 height 20
select select "US"
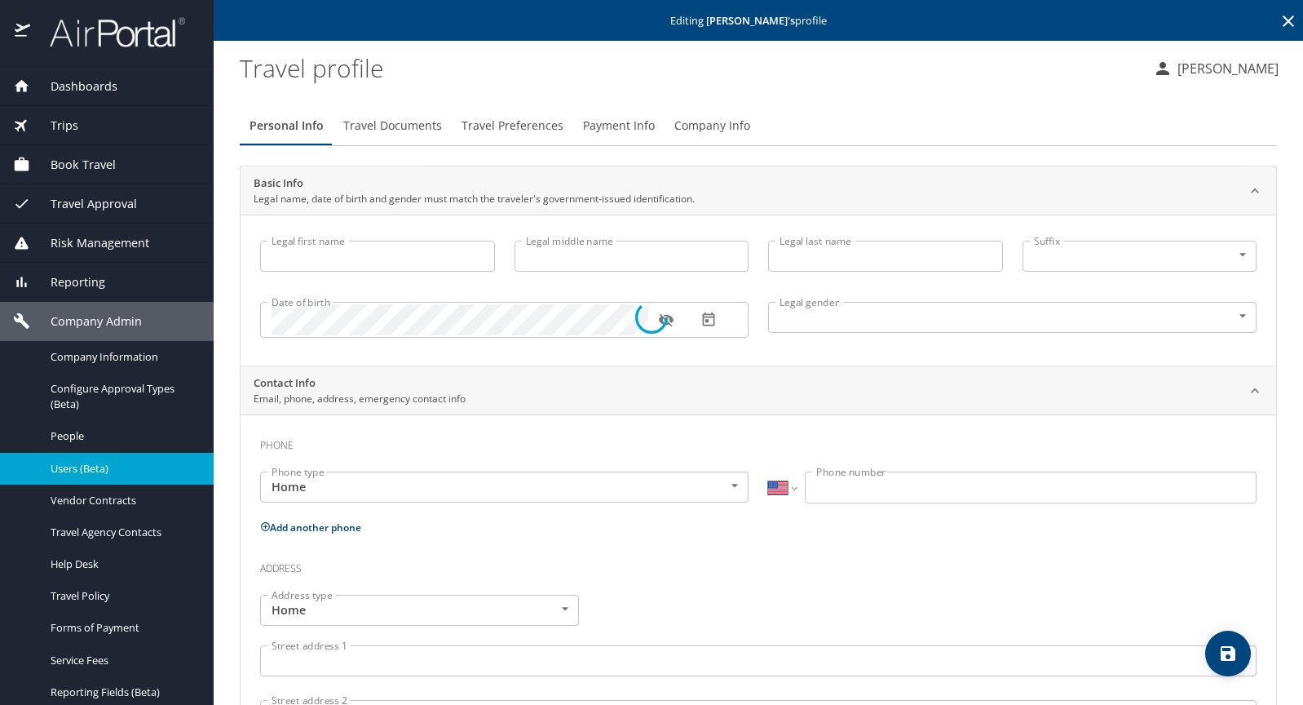
type input "[PERSON_NAME]"
type input "Jr"
type input "[DEMOGRAPHIC_DATA]"
type input "[PERSON_NAME]"
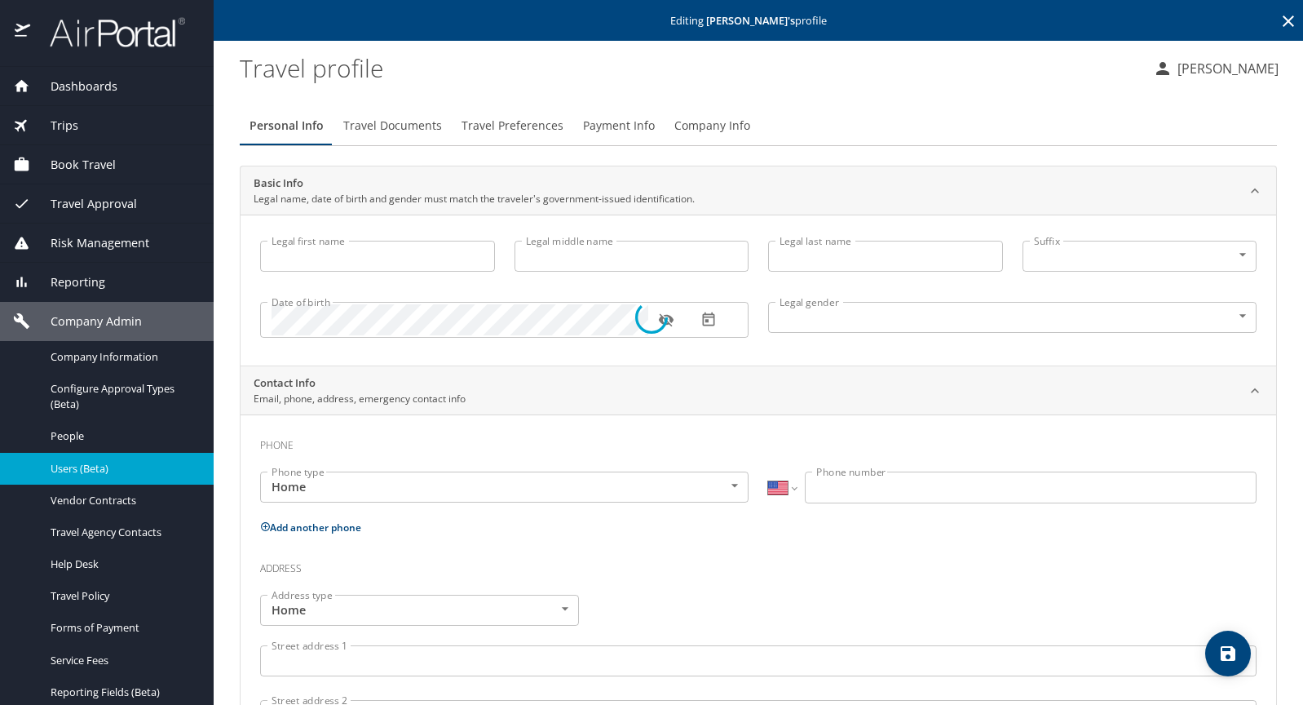
type input "[PERSON_NAME]"
type input "[PHONE_NUMBER]"
select select "US"
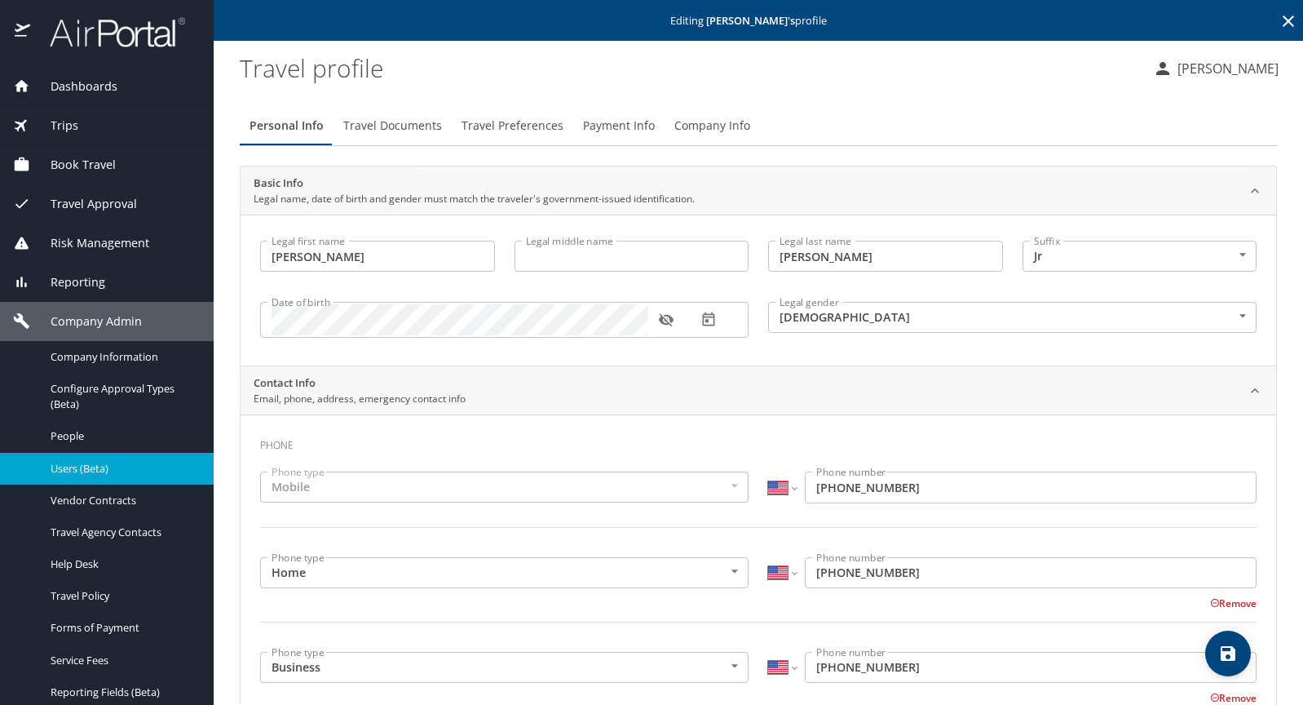
click at [620, 122] on span "Payment Info" at bounding box center [619, 126] width 72 height 20
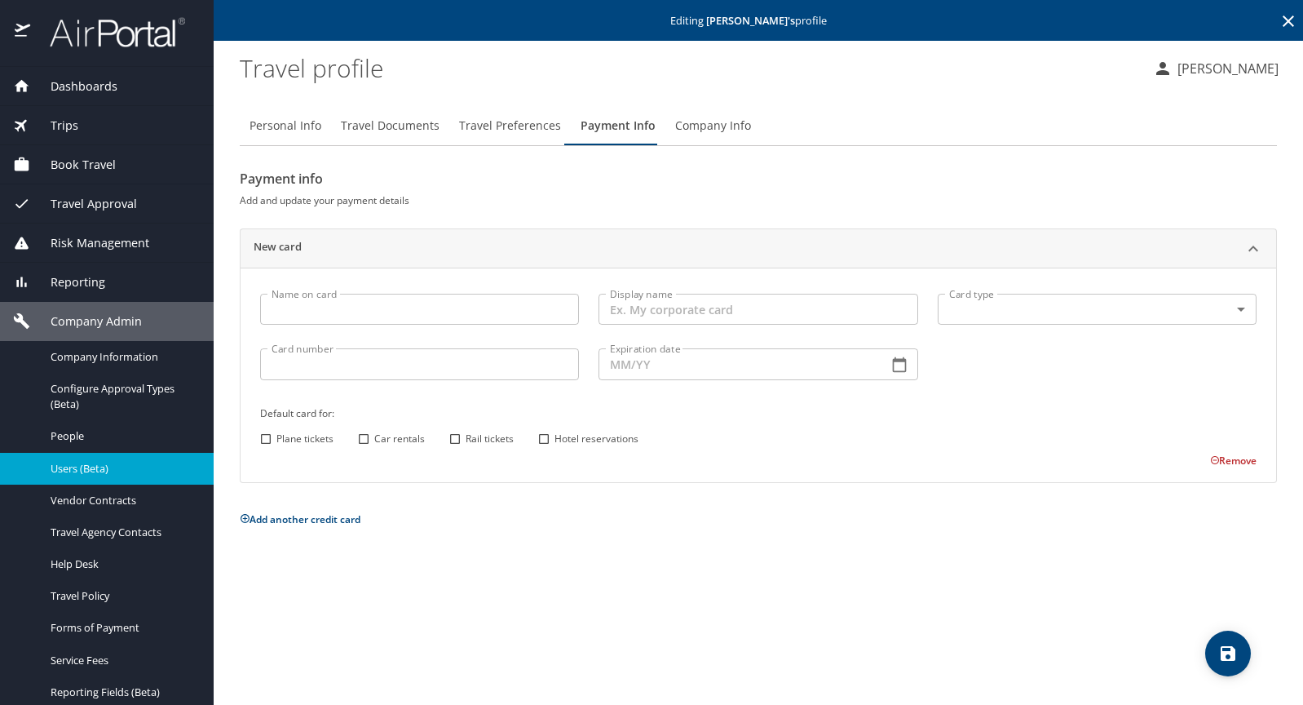
click at [309, 369] on input "Card number" at bounding box center [419, 363] width 319 height 31
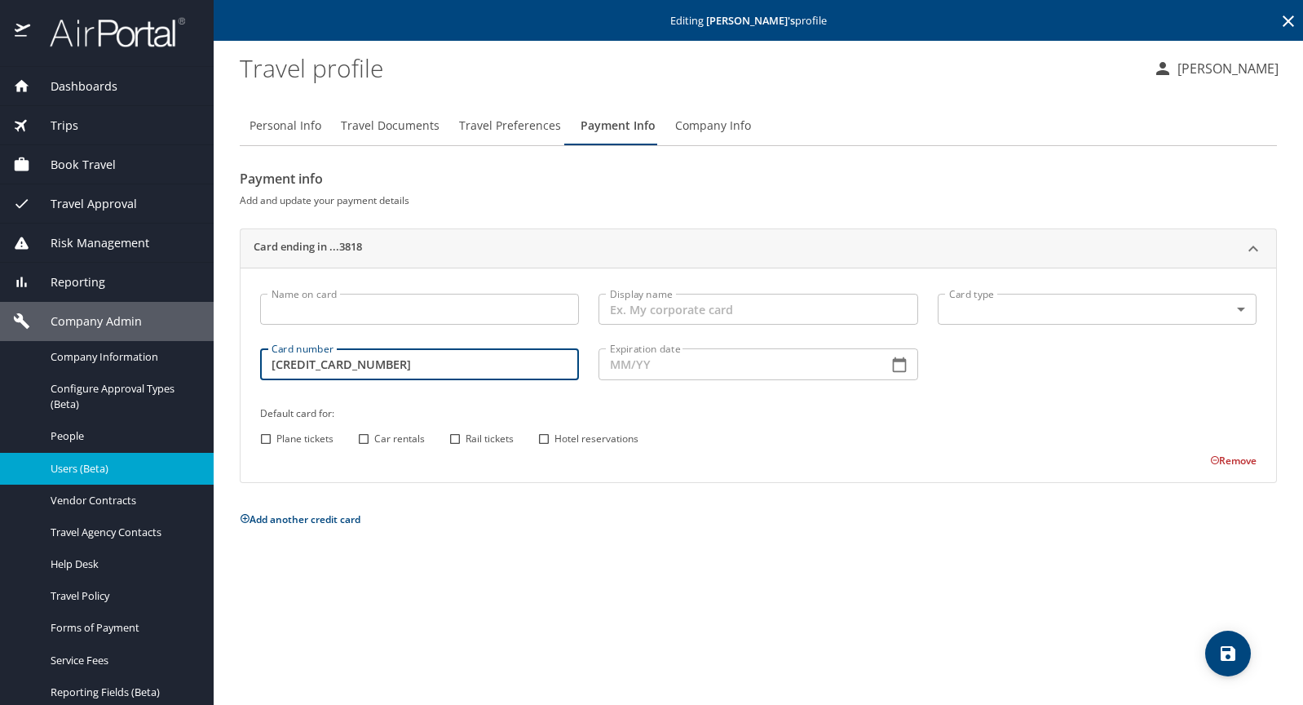
type input "[CREDIT_CARD_NUMBER]"
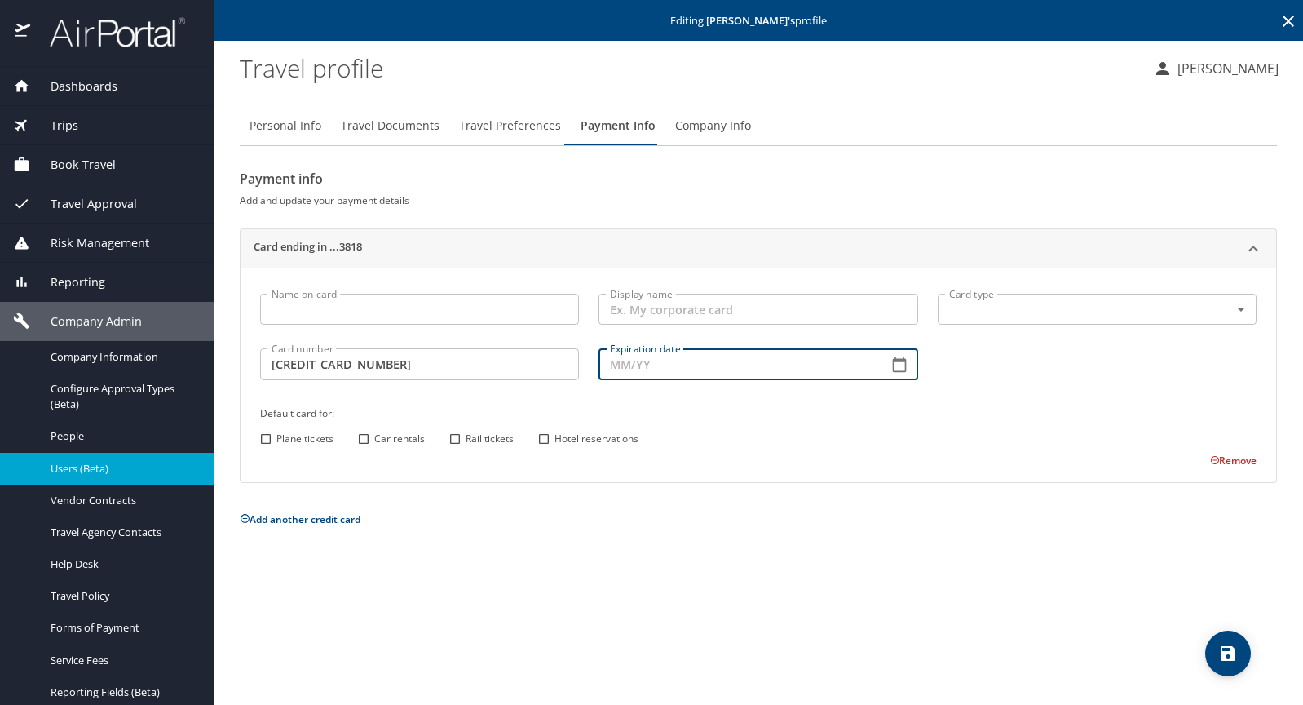
click at [625, 369] on input "Expiration date" at bounding box center [737, 363] width 276 height 31
click at [899, 363] on icon "button" at bounding box center [899, 364] width 16 height 16
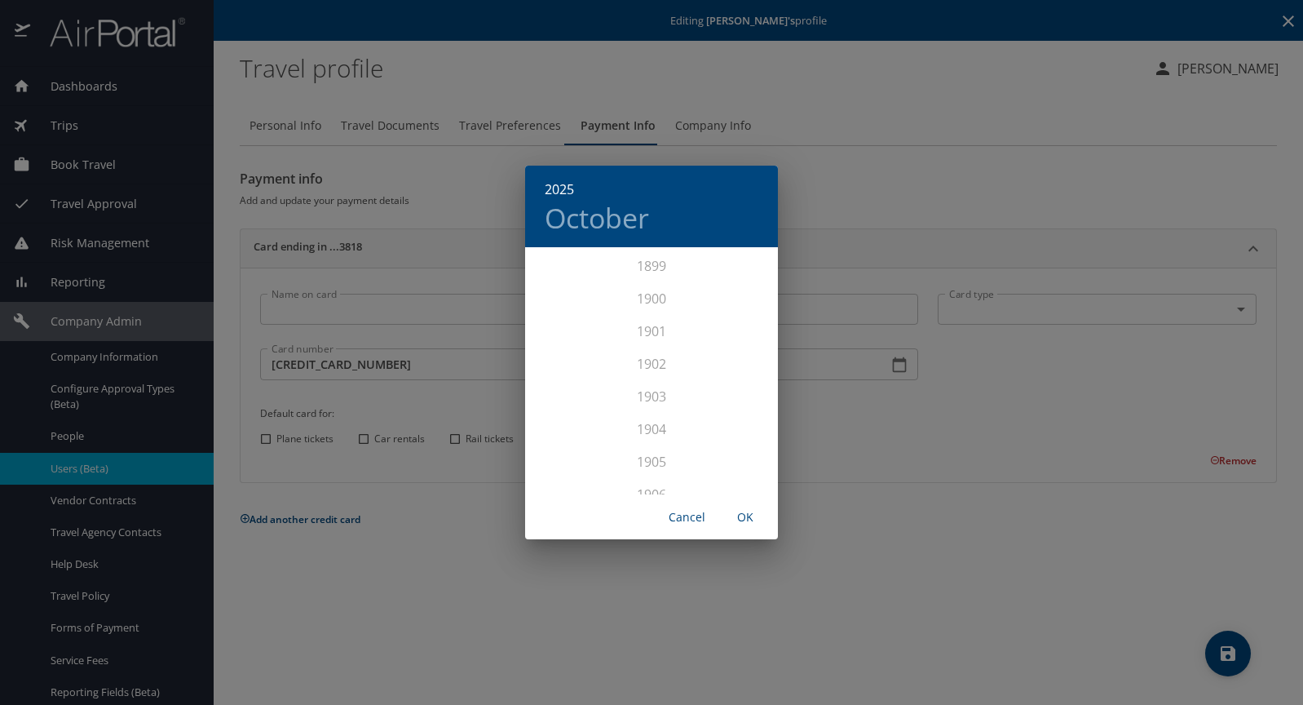
scroll to position [4012, 0]
click at [656, 444] on div "2027" at bounding box center [651, 445] width 253 height 33
click at [568, 344] on div "Apr" at bounding box center [567, 341] width 84 height 61
click at [966, 435] on div "[DATE] Jan Feb Mar Apr May Jun [DATE] Aug Sep Oct Nov Dec Cancel OK" at bounding box center [651, 352] width 1303 height 705
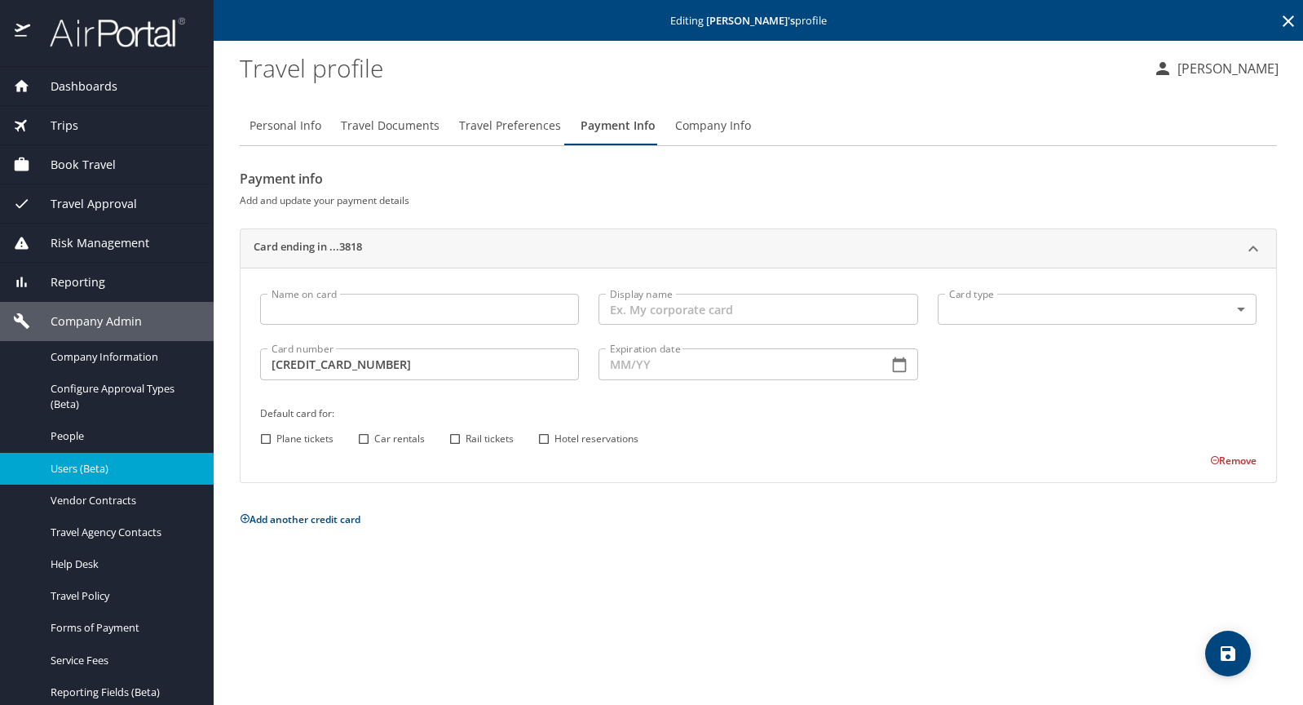
click at [612, 366] on input "Expiration date" at bounding box center [737, 363] width 276 height 31
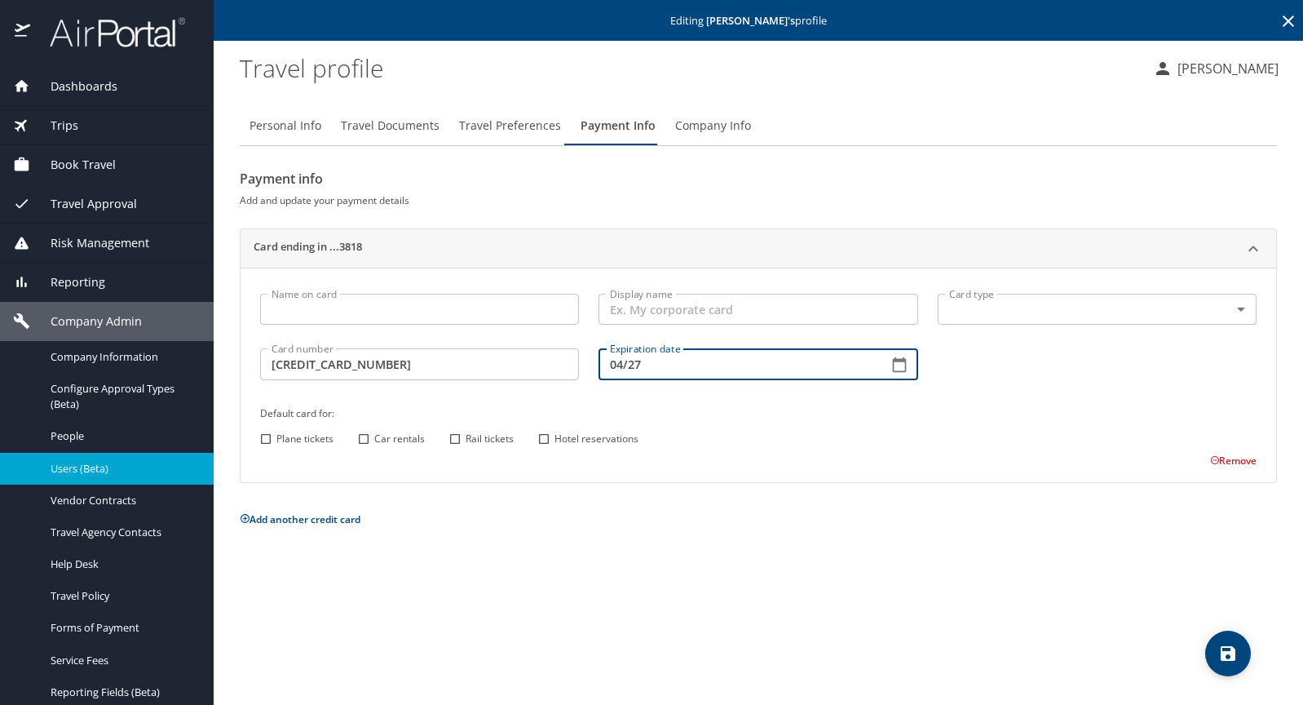
type input "04/27"
click at [360, 440] on input "Car rentals" at bounding box center [363, 438] width 21 height 21
checkbox input "true"
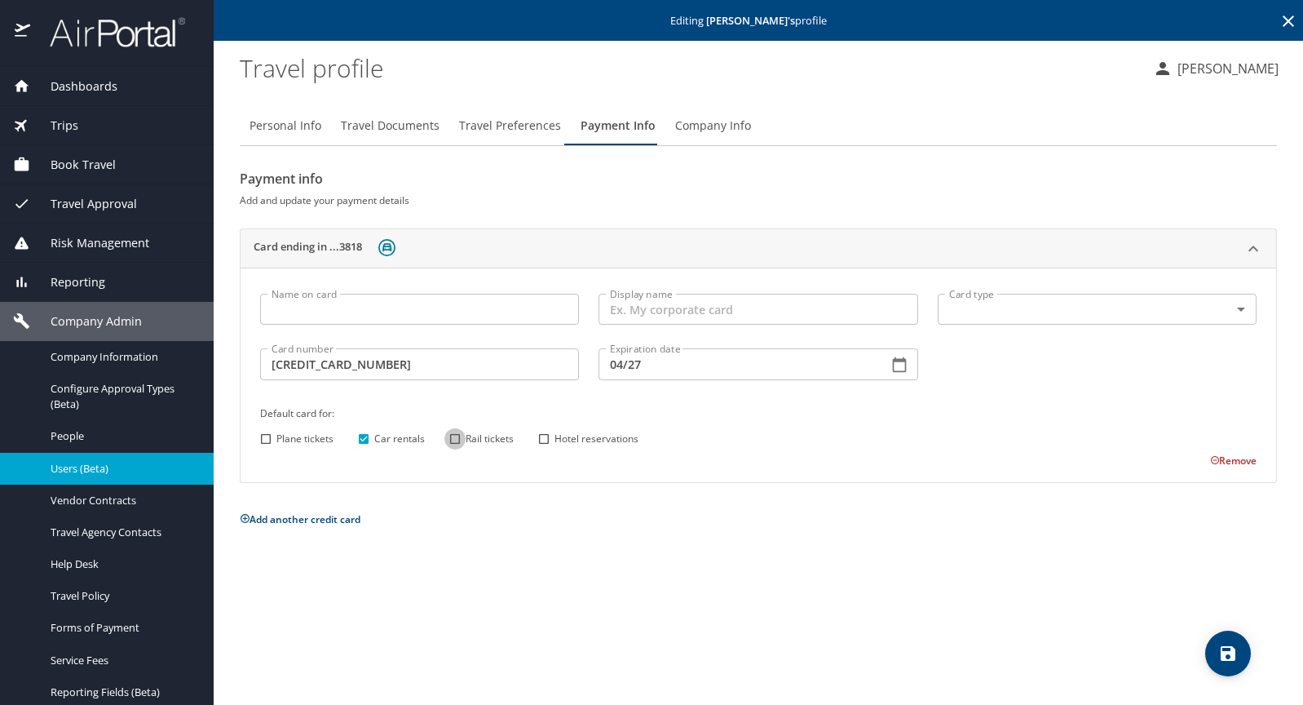
click at [456, 441] on input "Rail tickets" at bounding box center [454, 438] width 21 height 21
checkbox input "true"
click at [545, 440] on input "Hotel reservations" at bounding box center [543, 438] width 21 height 21
checkbox input "true"
click at [1230, 650] on icon "save" at bounding box center [1228, 653] width 20 height 20
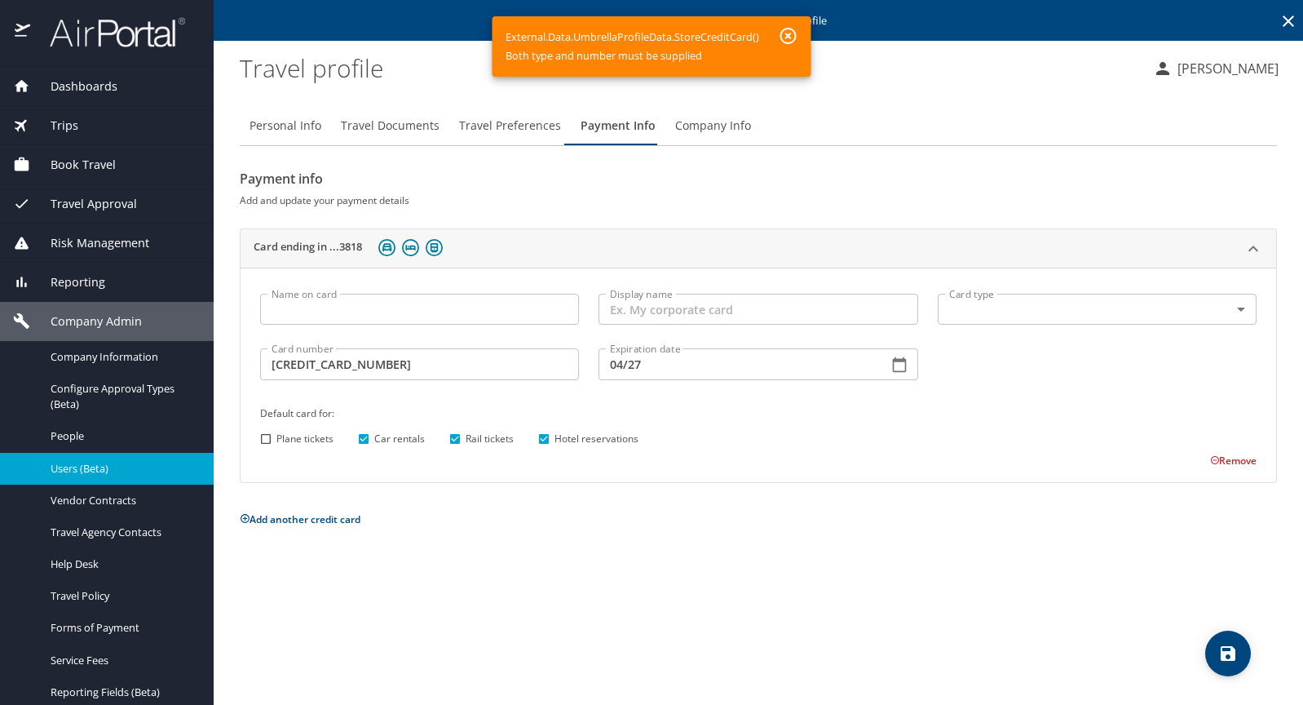
click at [1182, 311] on body "Dashboards AirPortal 360™ Manager AirPortal 360™ Agent My Travel Dashboard Trip…" at bounding box center [651, 352] width 1303 height 705
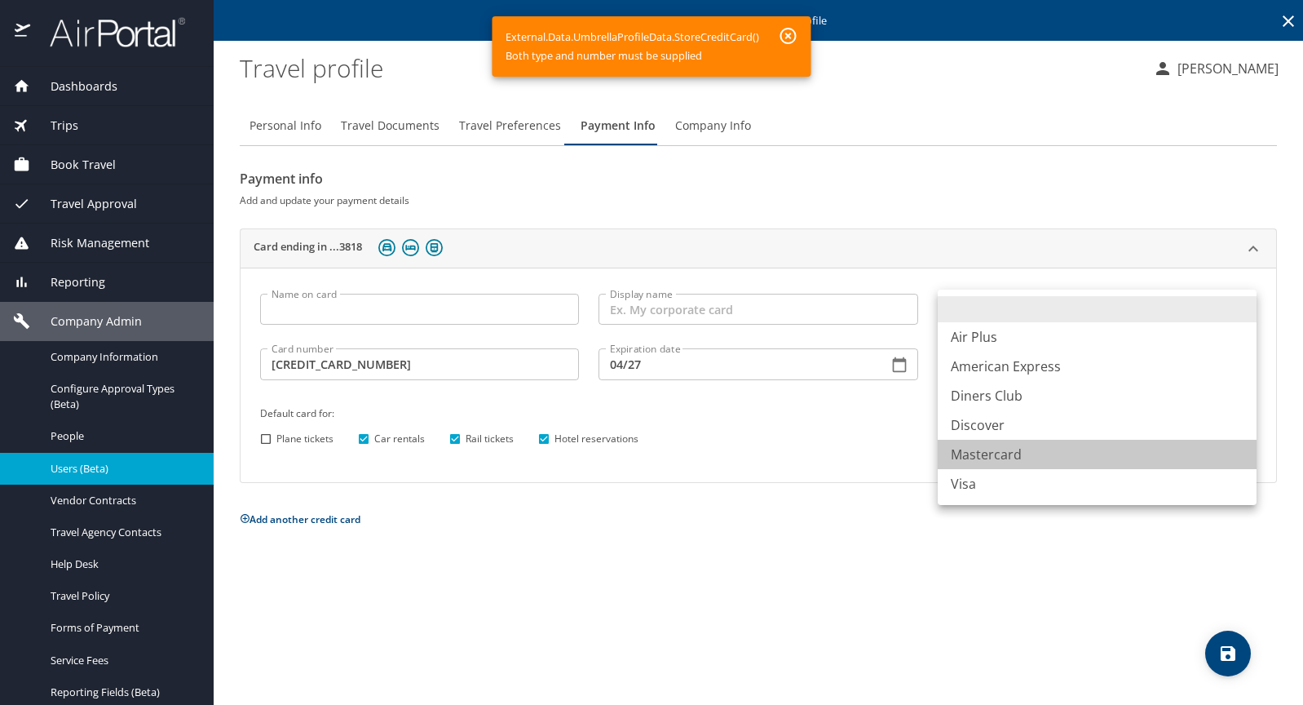
click at [1029, 460] on li "Mastercard" at bounding box center [1097, 454] width 319 height 29
type input "CA"
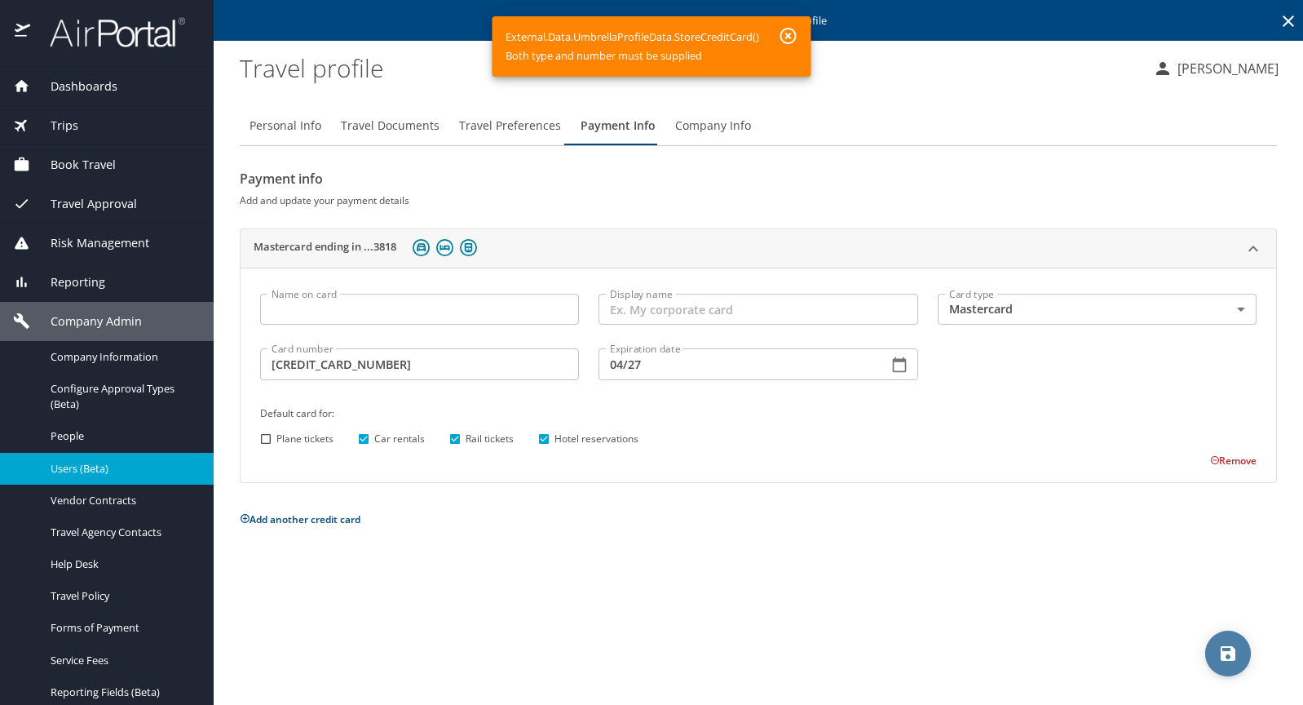
click at [1218, 656] on span "save" at bounding box center [1228, 653] width 46 height 20
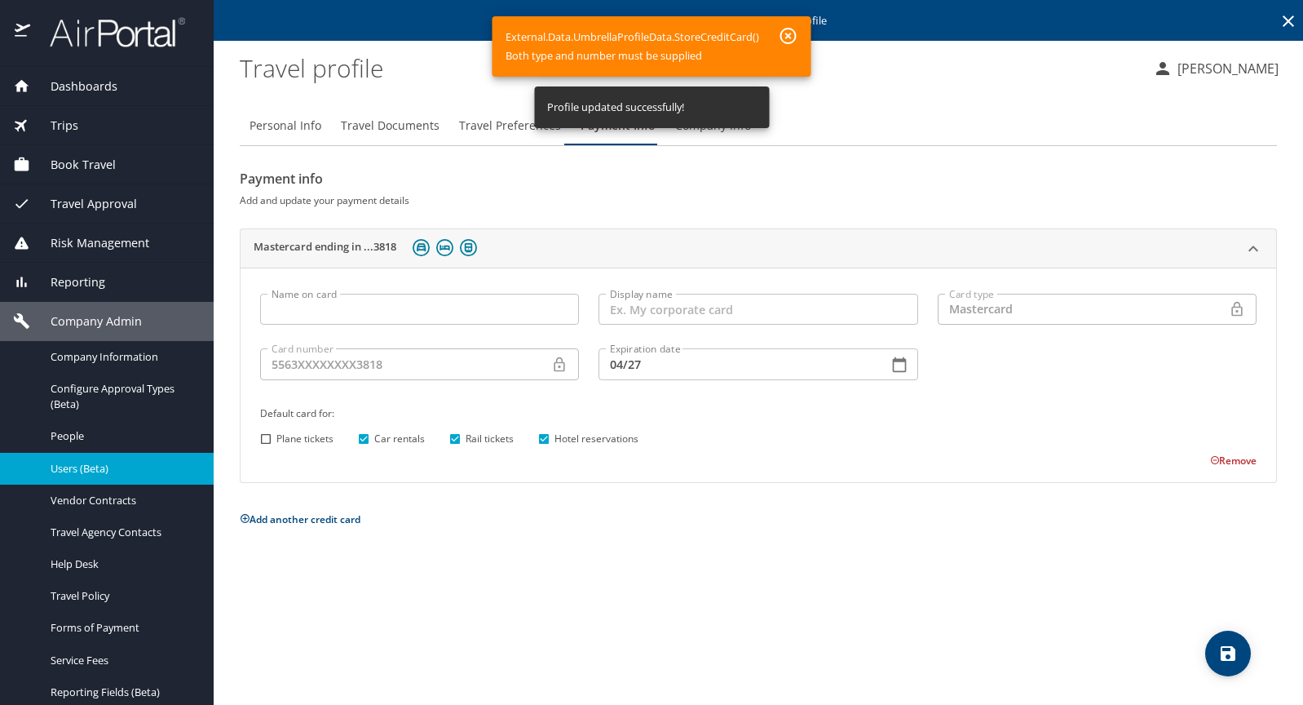
drag, startPoint x: 280, startPoint y: 120, endPoint x: 303, endPoint y: 136, distance: 28.7
click at [281, 120] on span "Personal Info" at bounding box center [286, 126] width 72 height 20
select select "US"
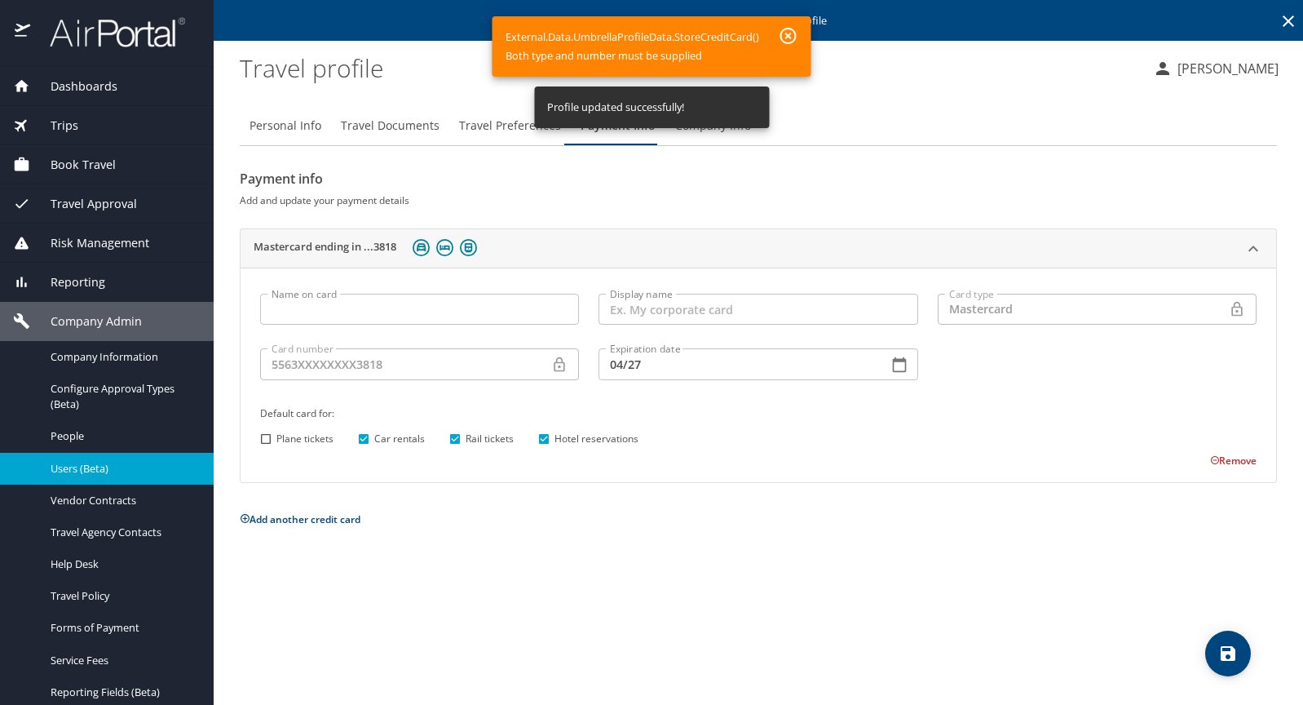
select select "US"
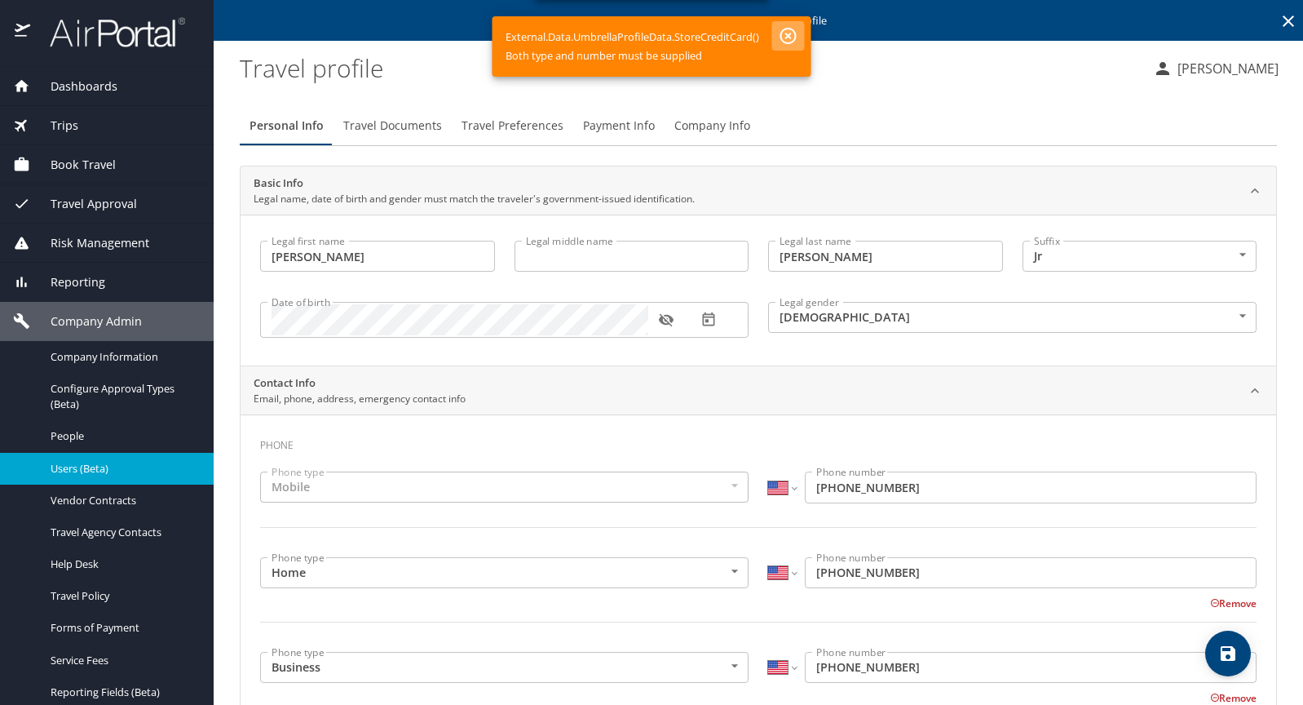
click at [788, 30] on icon "button" at bounding box center [789, 36] width 20 height 20
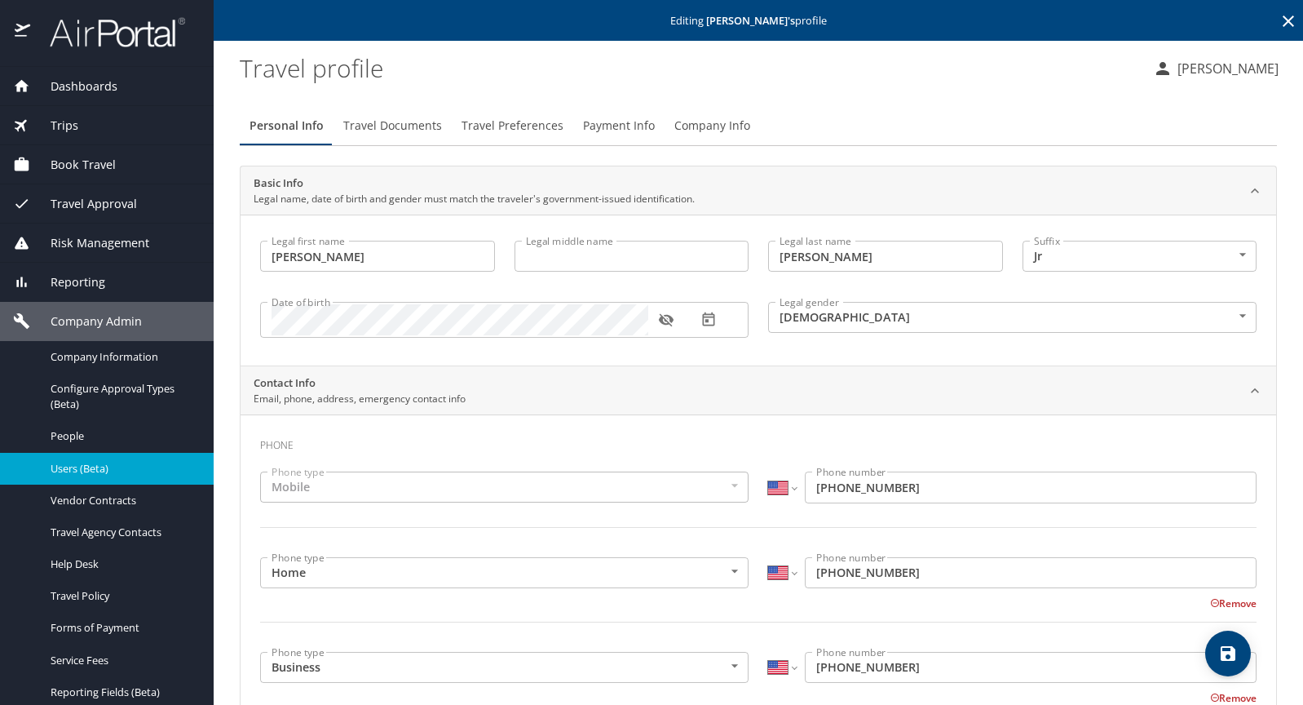
click at [1229, 654] on icon "save" at bounding box center [1228, 653] width 15 height 15
